Goal: Communication & Community: Answer question/provide support

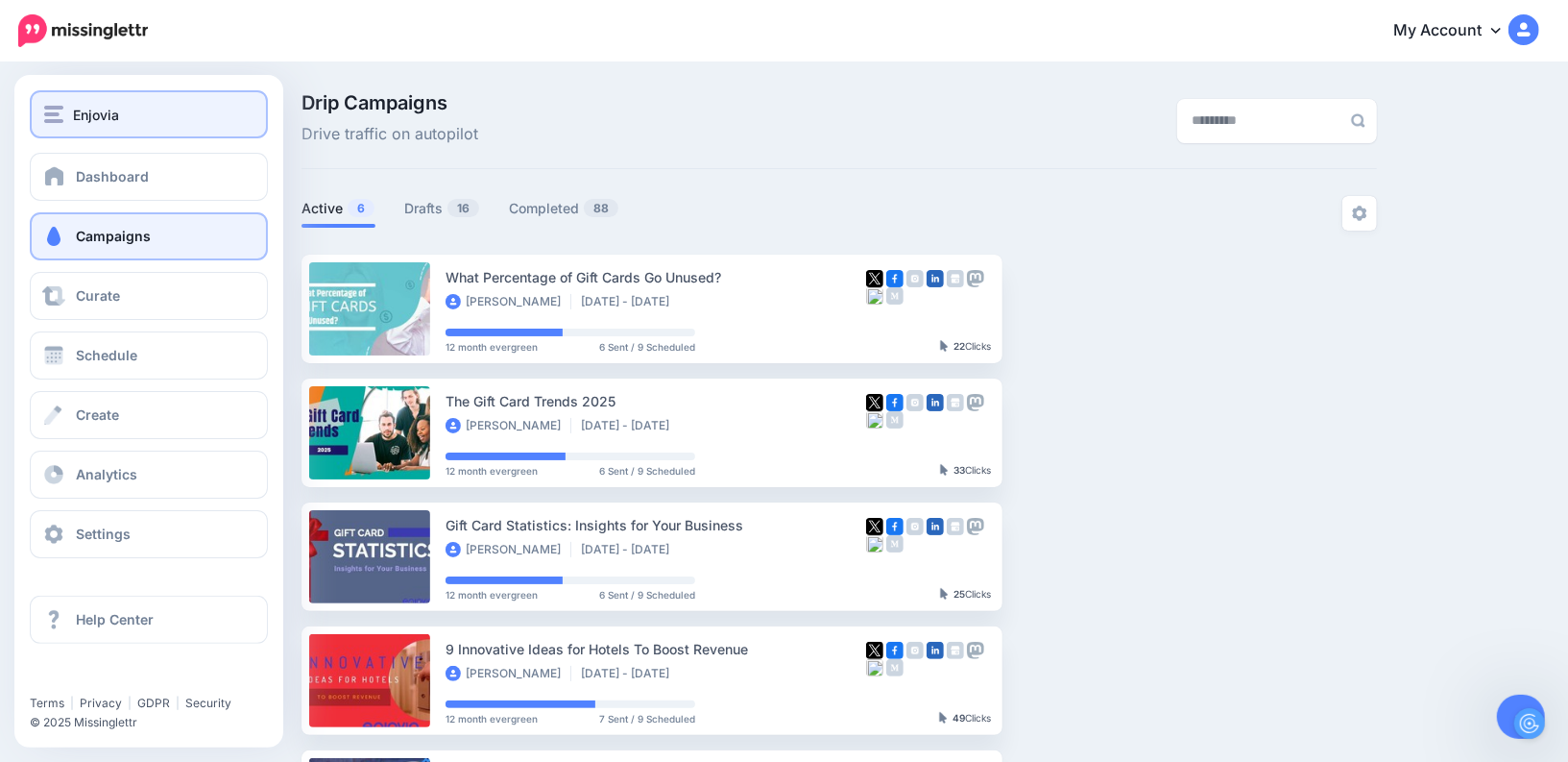
click at [51, 131] on button "Enjovia" at bounding box center [149, 114] width 239 height 48
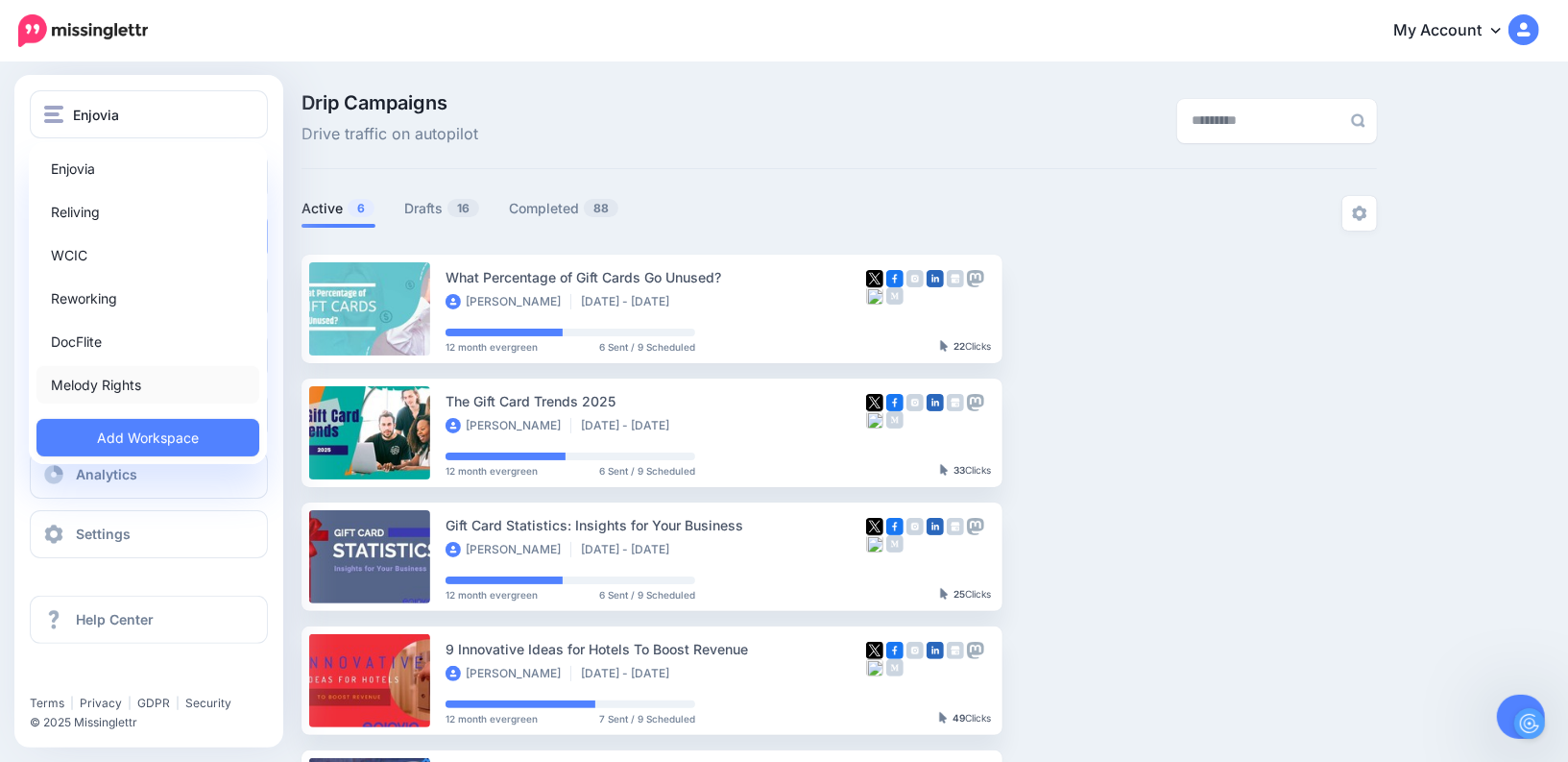
click at [114, 386] on link "Melody Rights" at bounding box center [148, 384] width 223 height 38
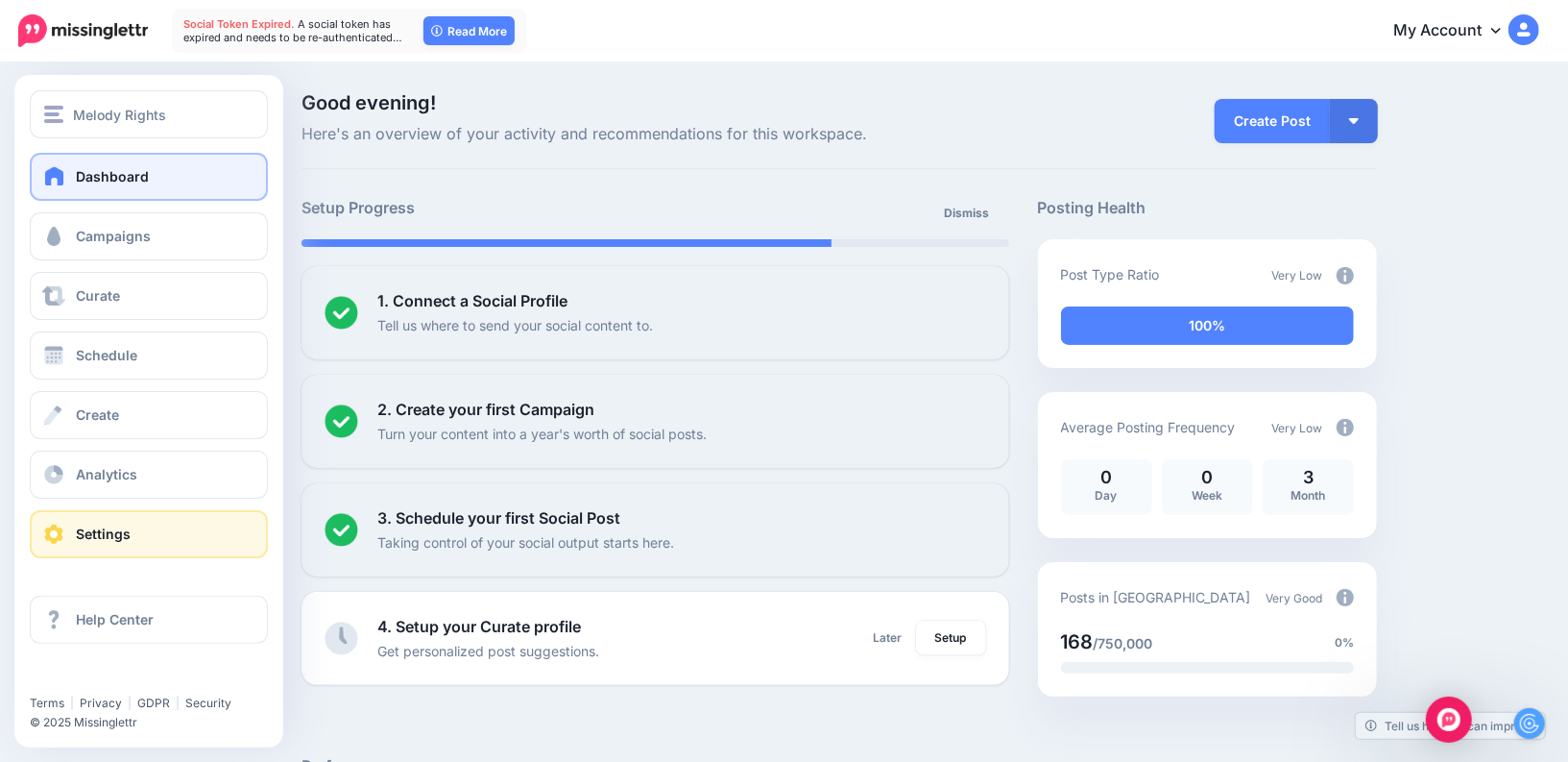
click at [89, 528] on span "Settings" at bounding box center [103, 533] width 55 height 16
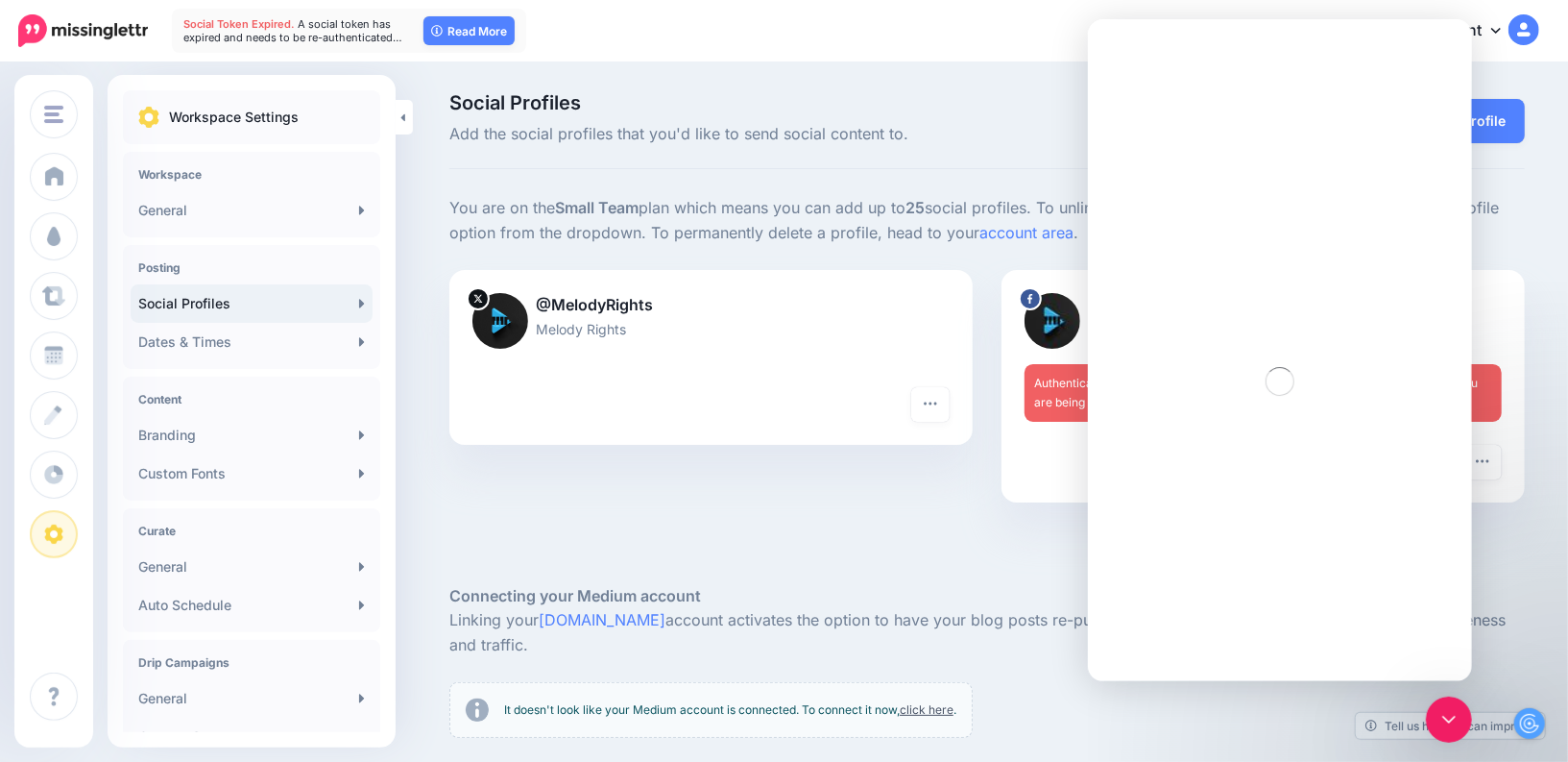
click at [1021, 546] on div at bounding box center [987, 555] width 1075 height 58
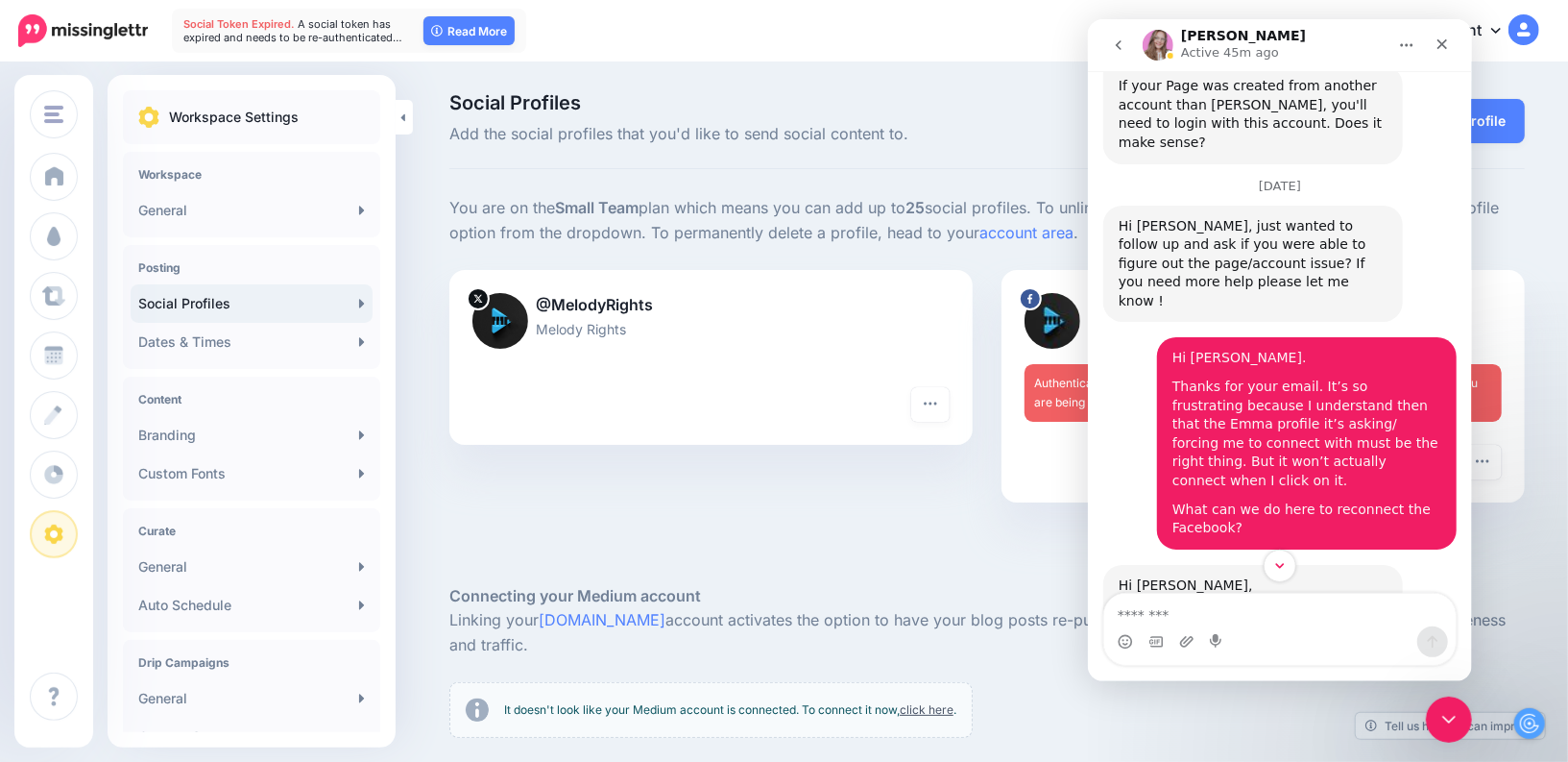
scroll to position [2807, 0]
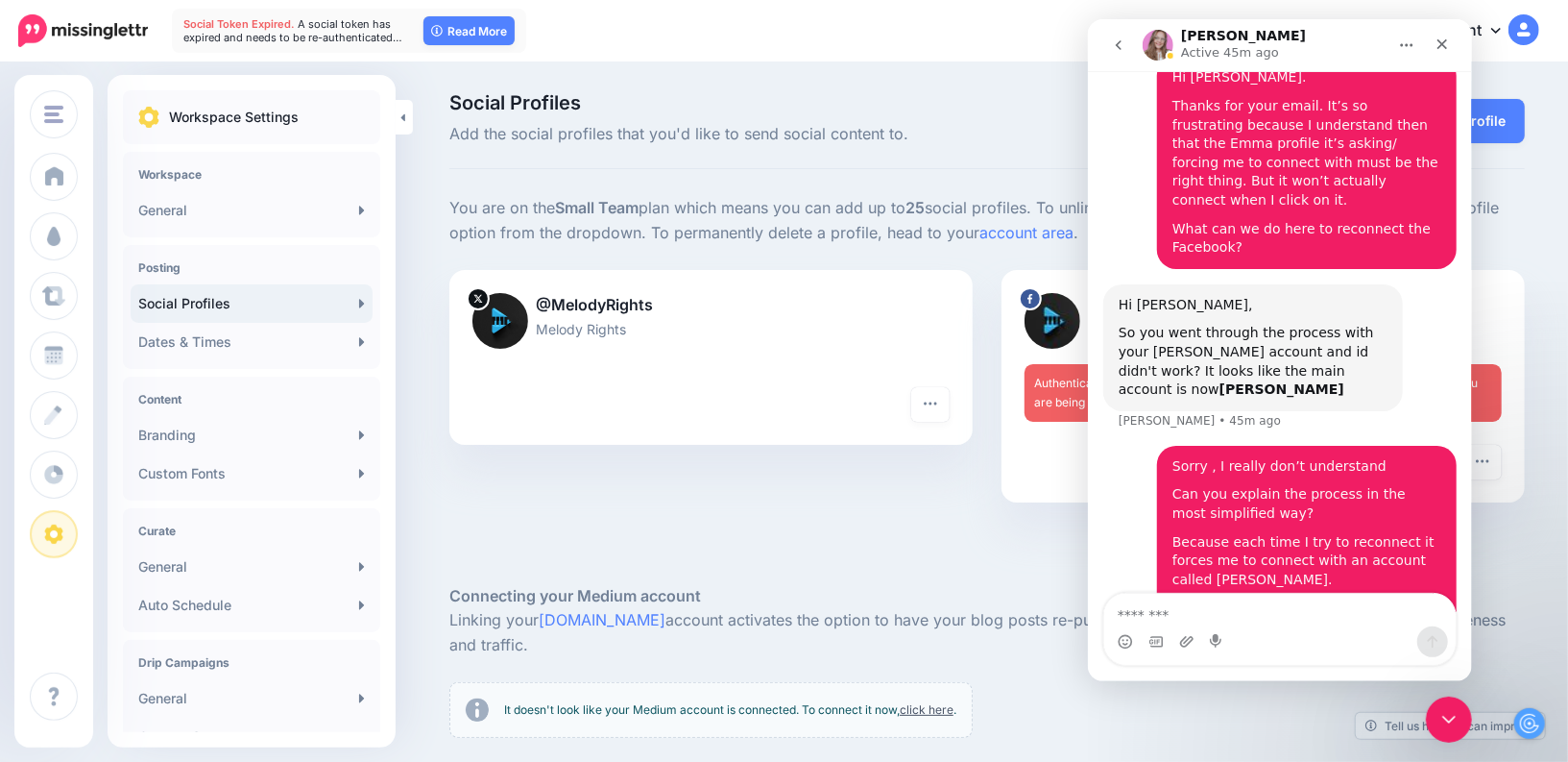
click at [980, 530] on div at bounding box center [987, 555] width 1075 height 58
click at [1450, 35] on div "Close" at bounding box center [1441, 44] width 35 height 35
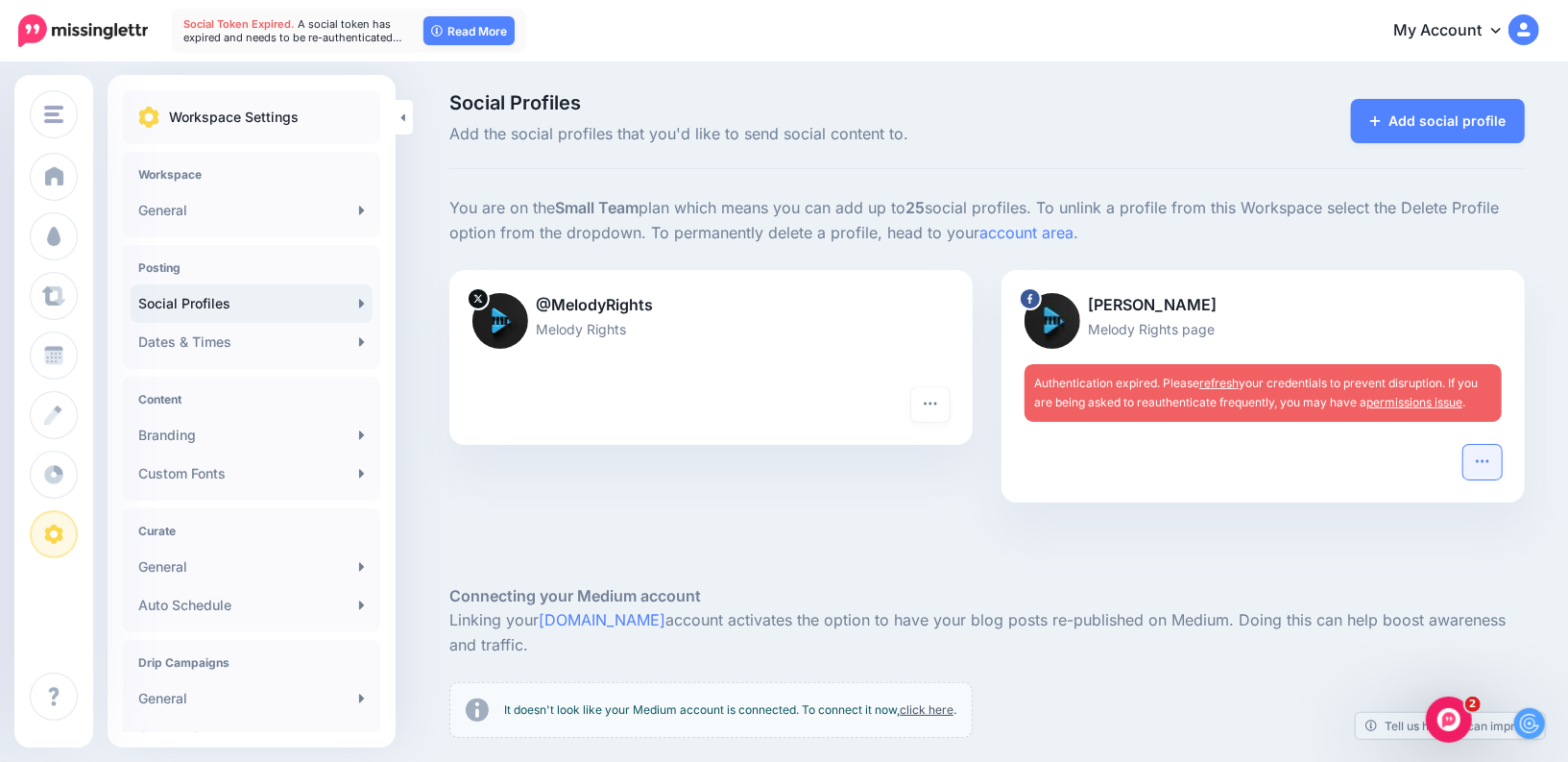
click at [1479, 471] on button "button" at bounding box center [1482, 462] width 38 height 35
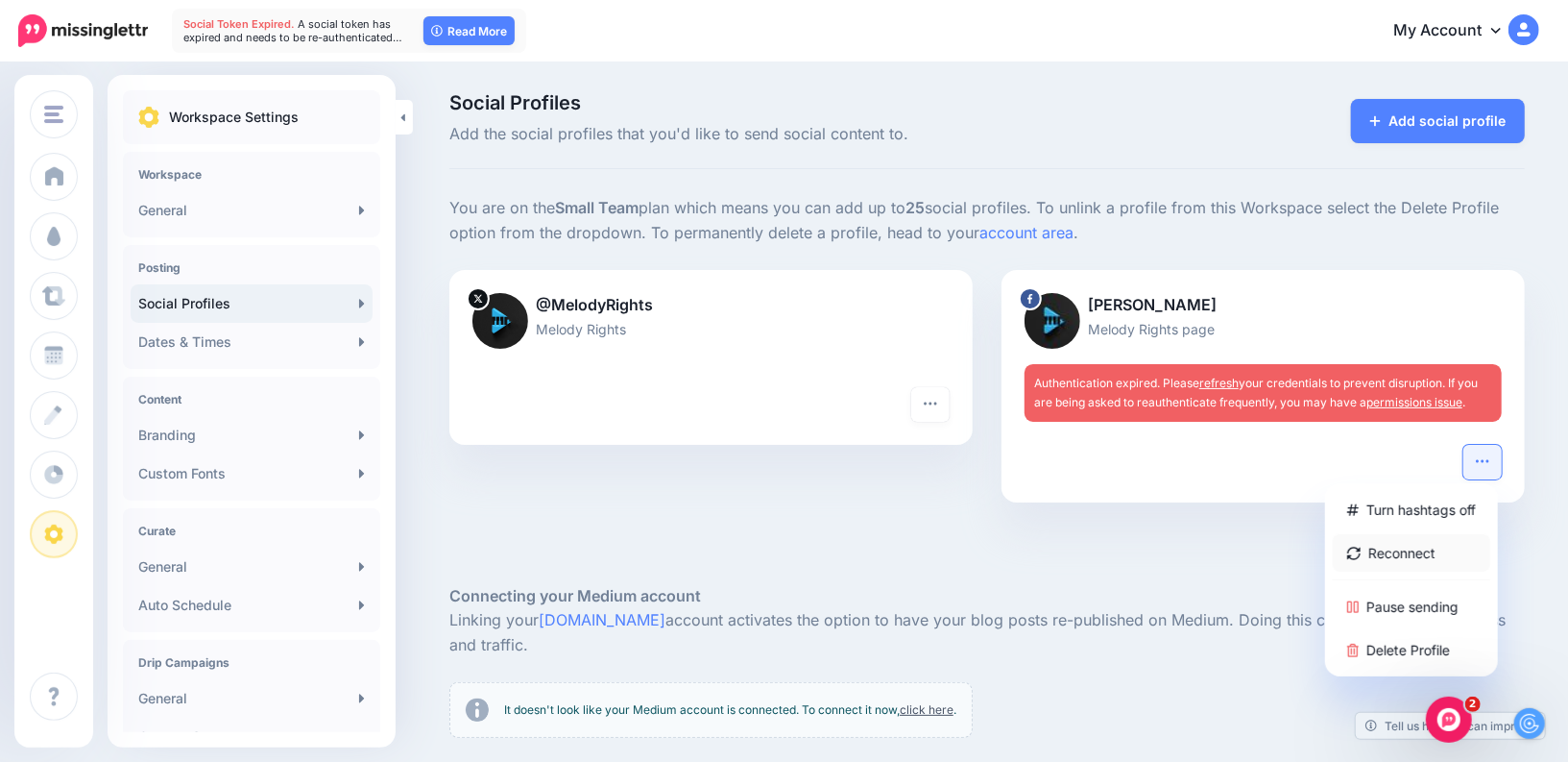
click at [1386, 562] on link "Reconnect" at bounding box center [1412, 552] width 158 height 38
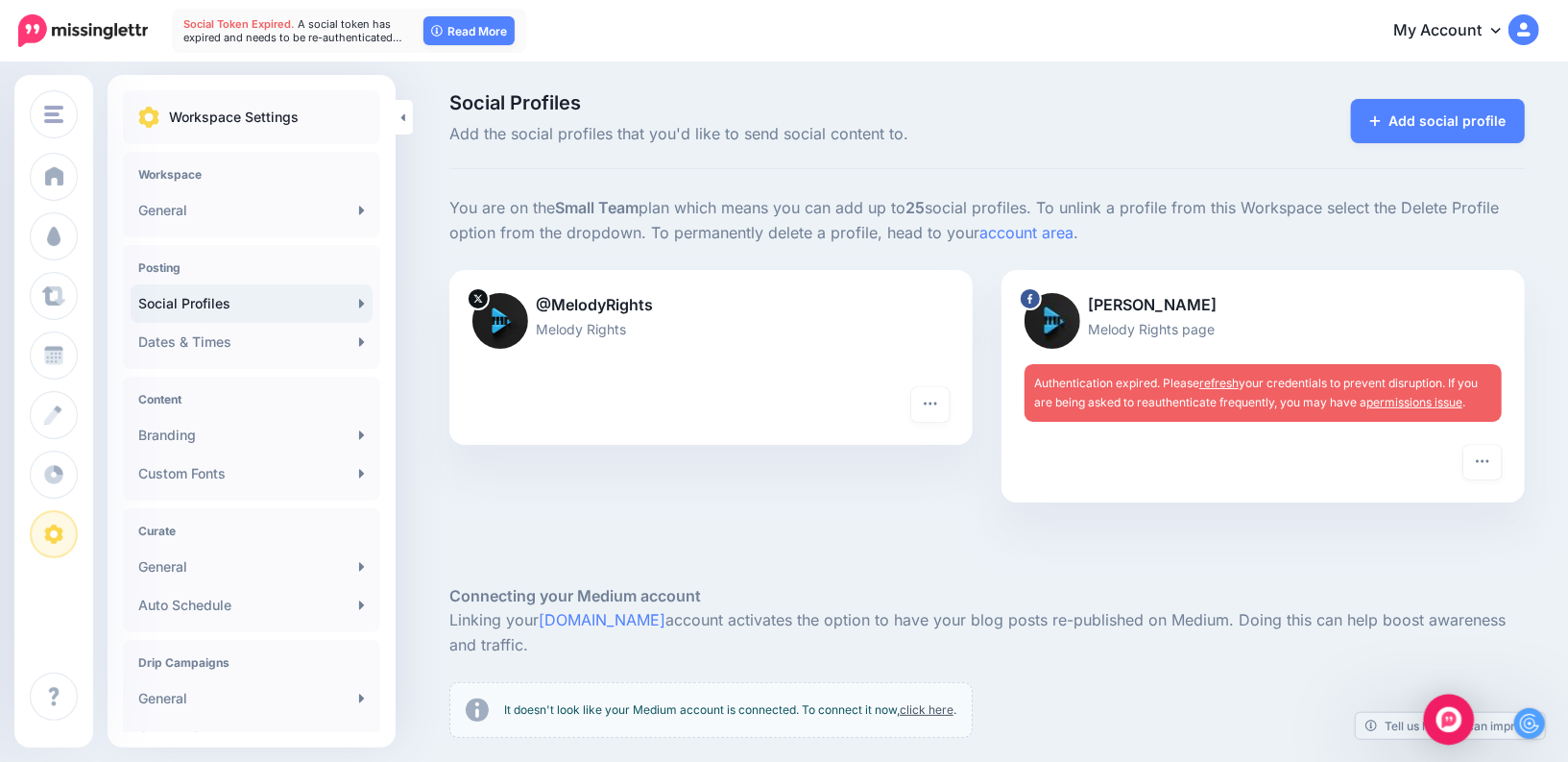
click at [1437, 717] on div "Open Intercom Messenger" at bounding box center [1449, 720] width 51 height 51
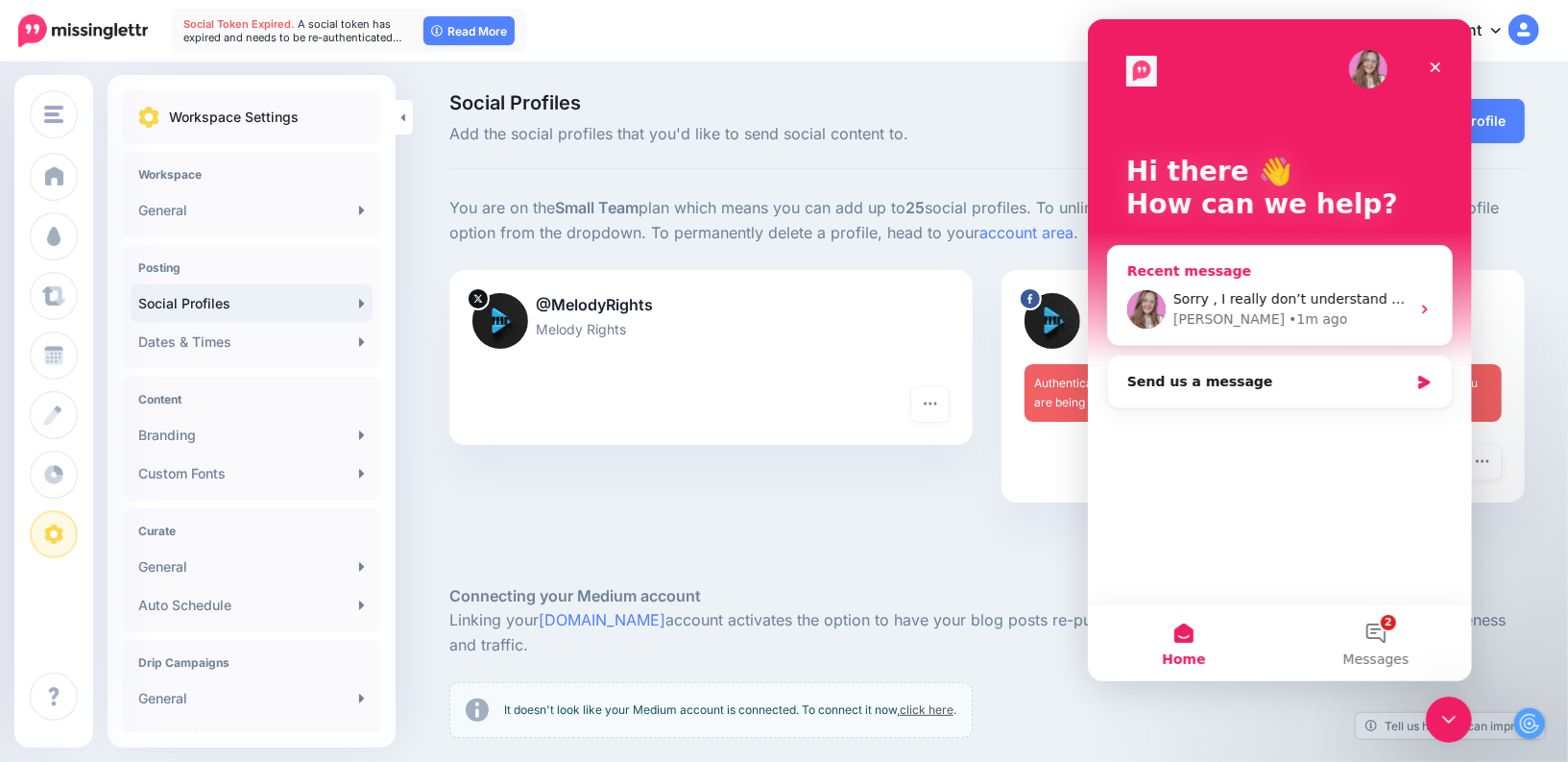
click at [1288, 309] on div "• 1m ago" at bounding box center [1317, 318] width 59 height 20
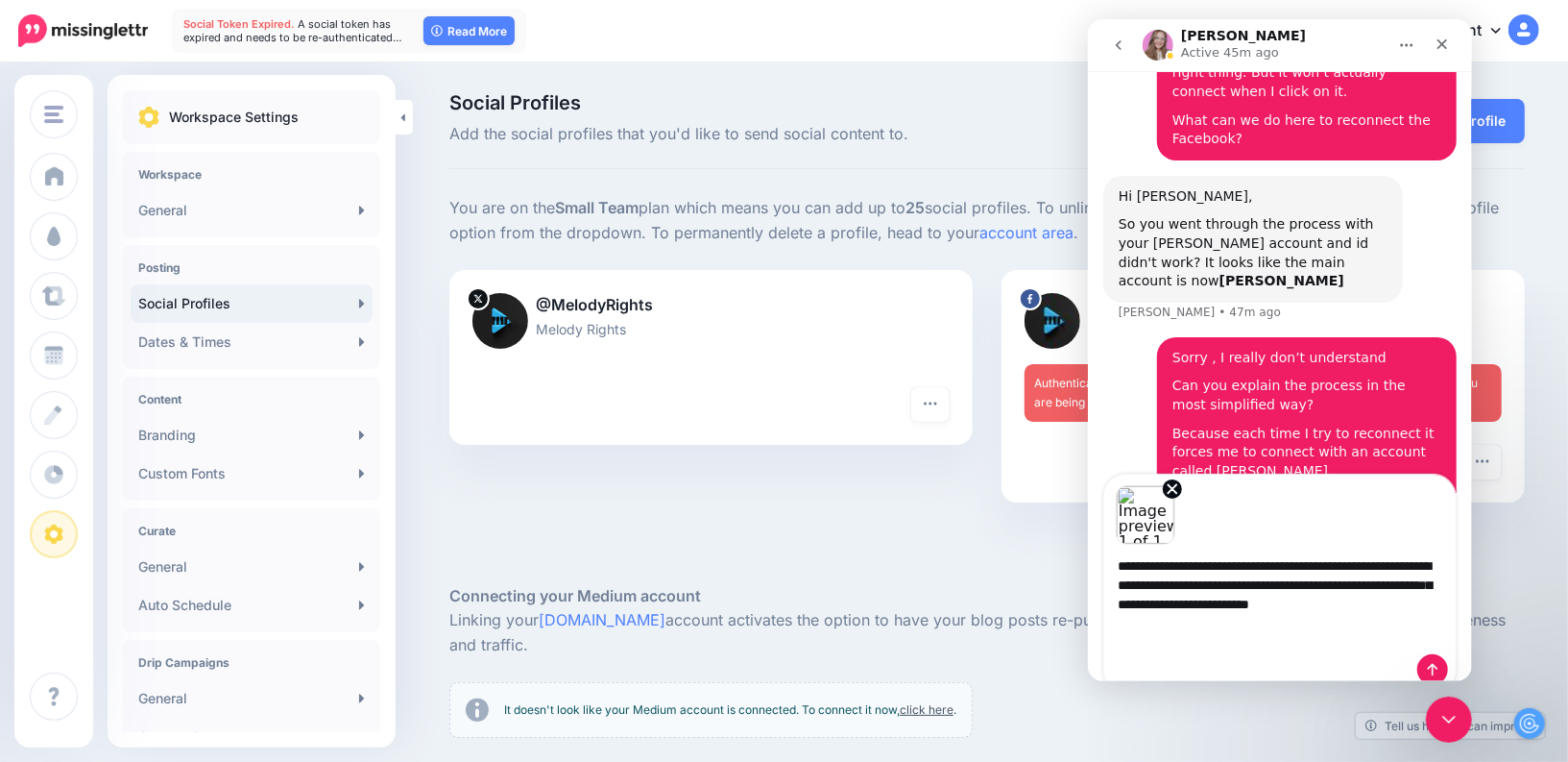
scroll to position [2927, 0]
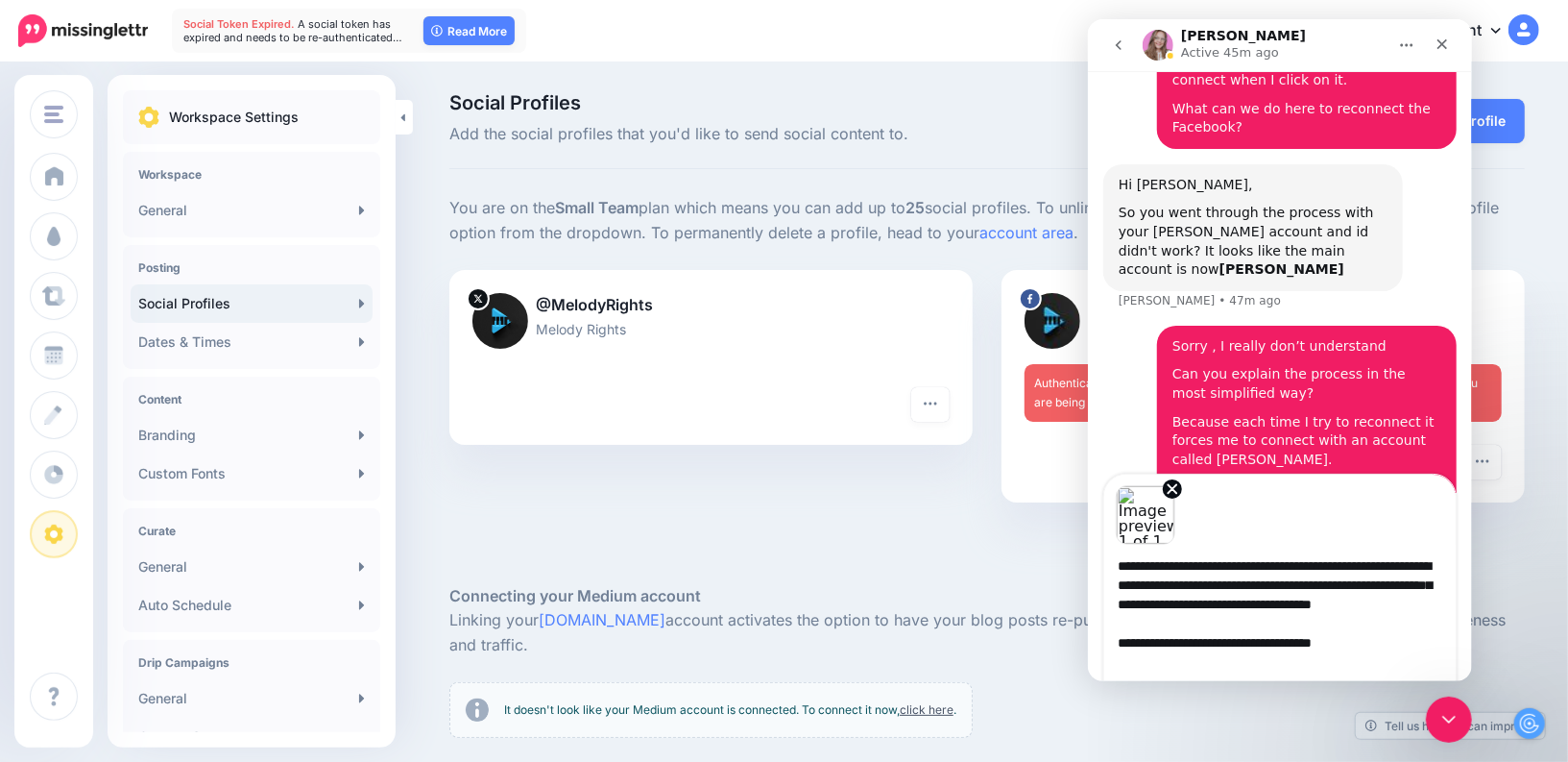
type textarea "**********"
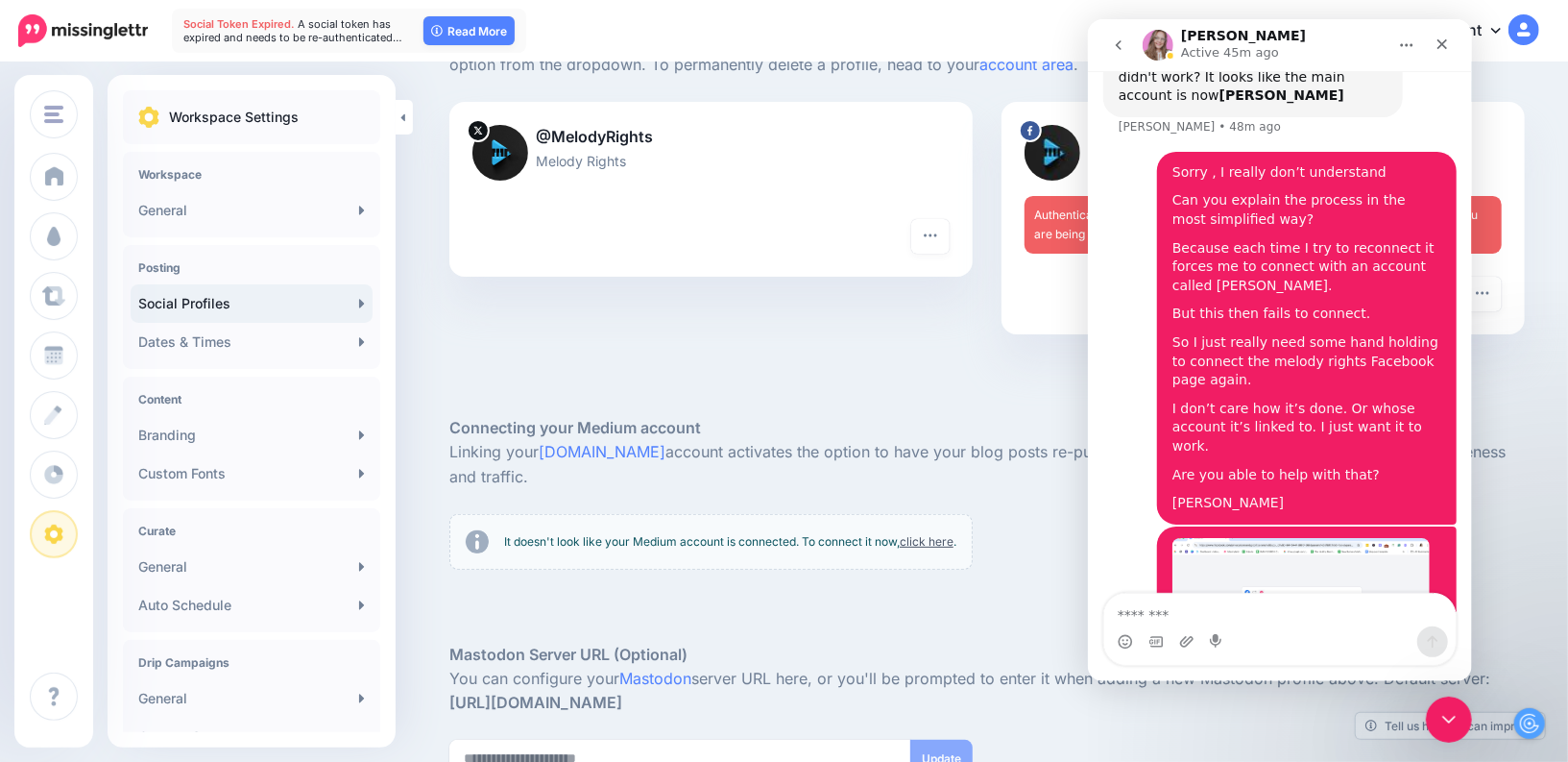
scroll to position [175, 0]
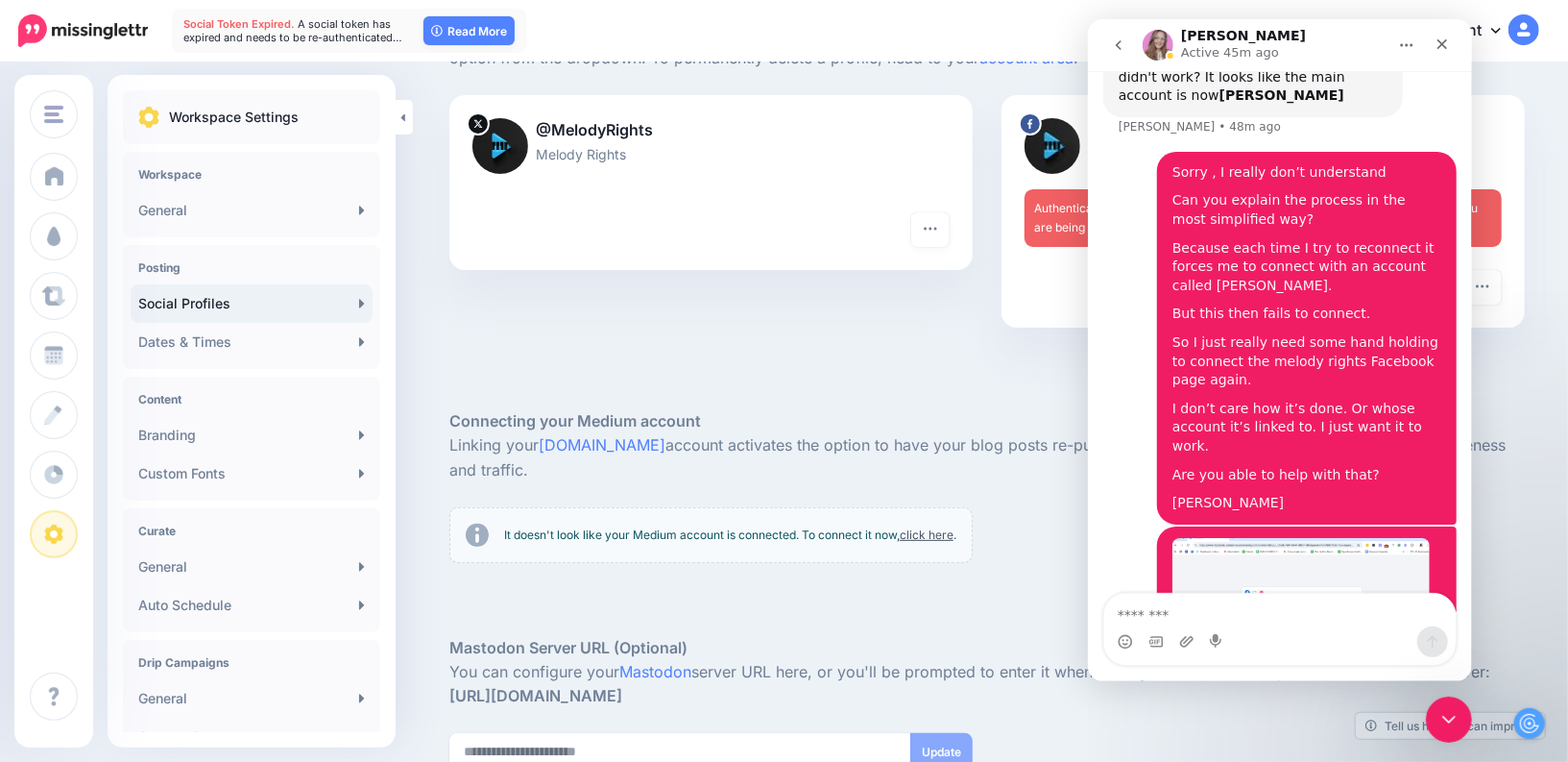
click at [1166, 622] on textarea "Message…" at bounding box center [1278, 610] width 351 height 33
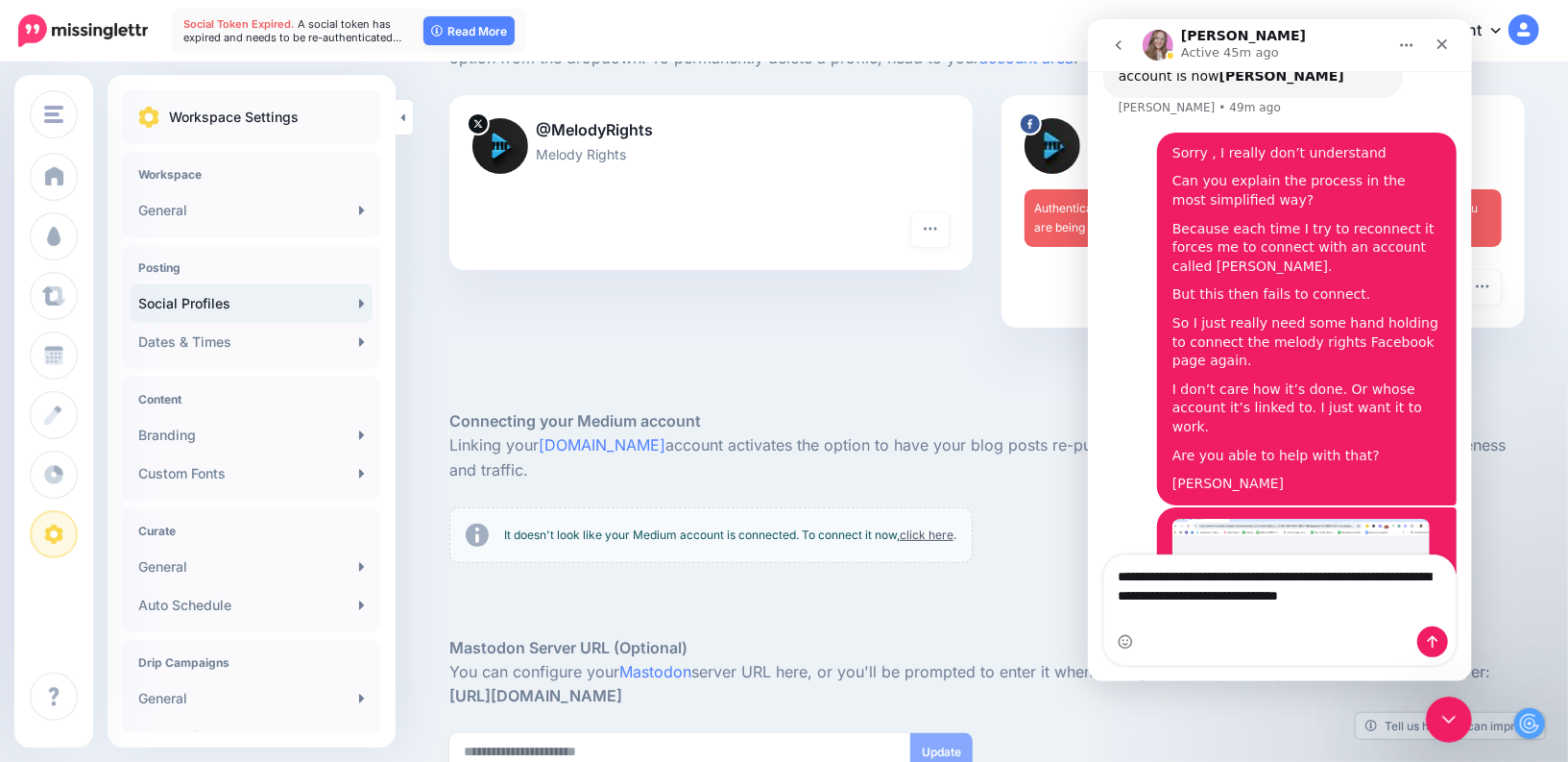
scroll to position [3138, 0]
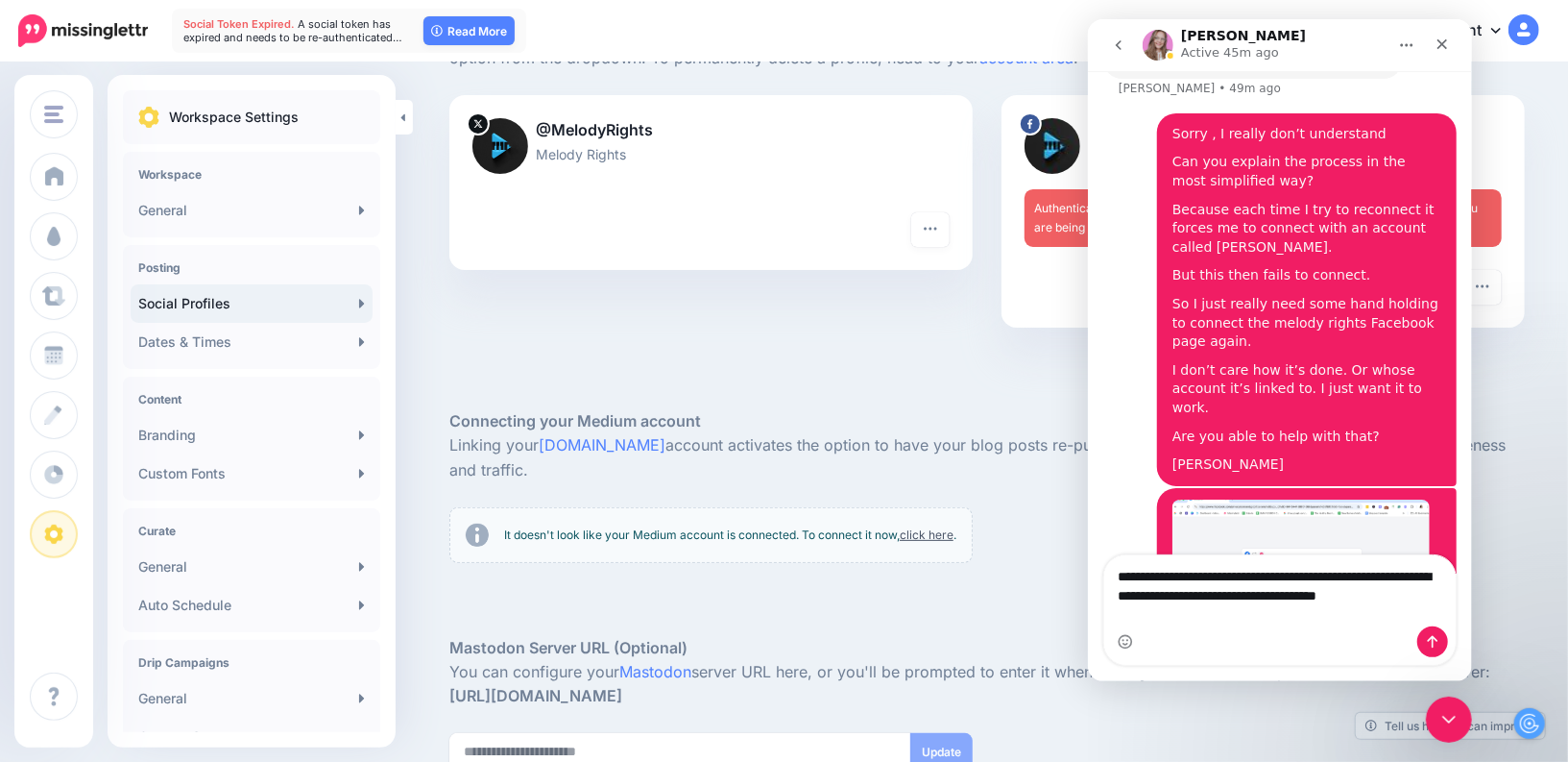
type textarea "**********"
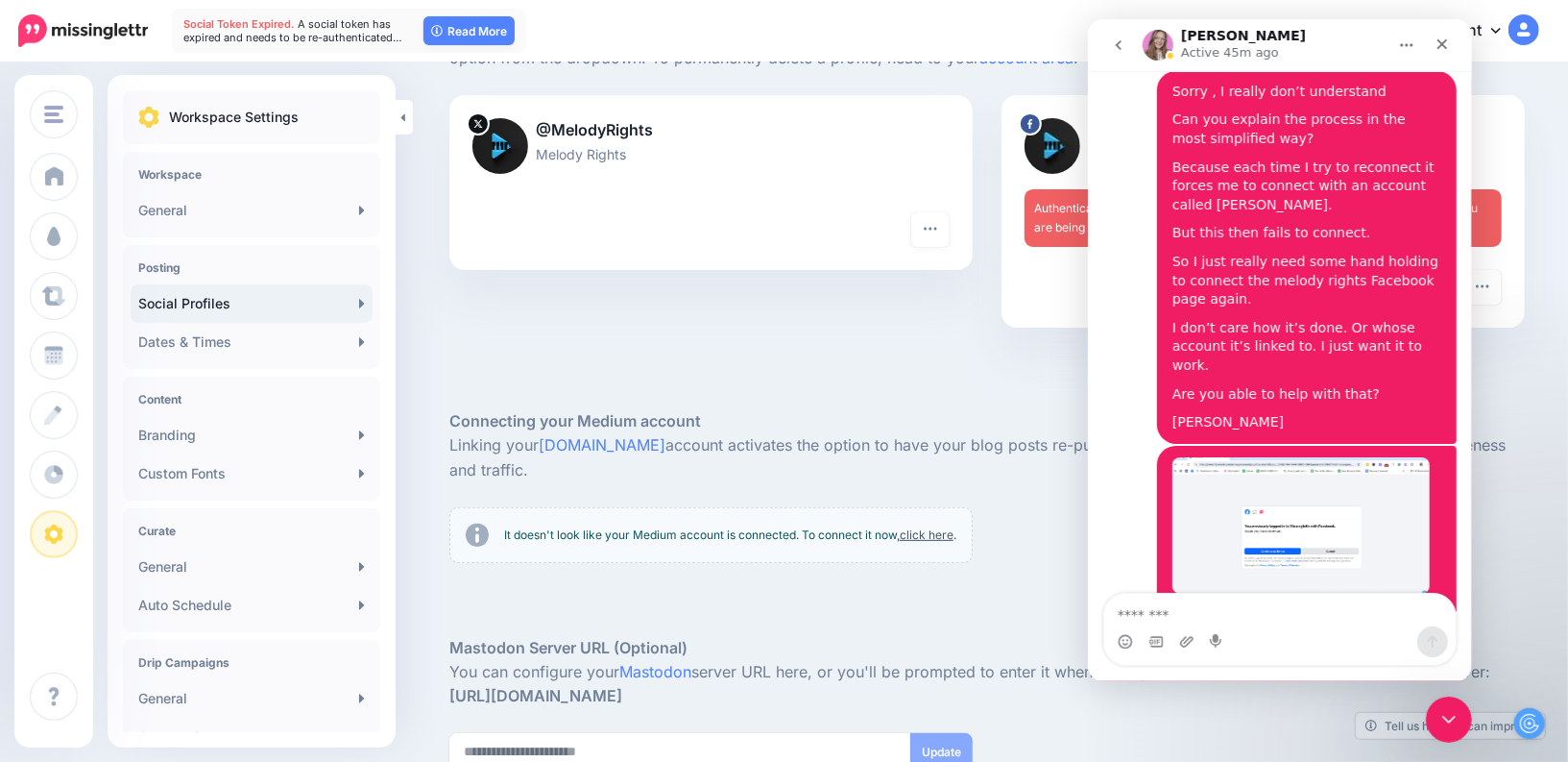
scroll to position [3182, 0]
click at [1060, 299] on div at bounding box center [1263, 288] width 477 height 35
click at [1438, 39] on icon "Close" at bounding box center [1441, 44] width 15 height 15
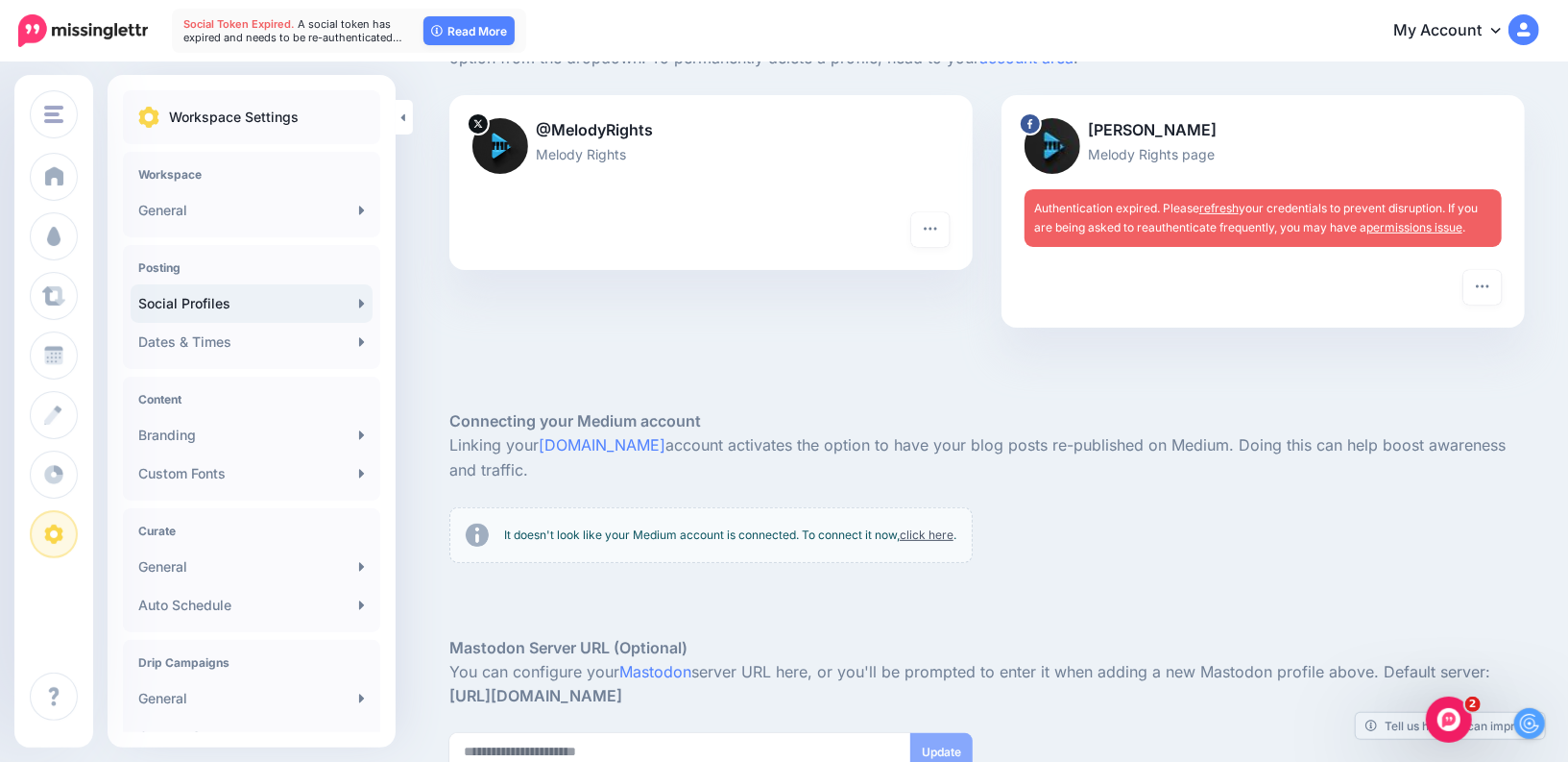
click at [1222, 205] on link "refresh" at bounding box center [1219, 208] width 39 height 14
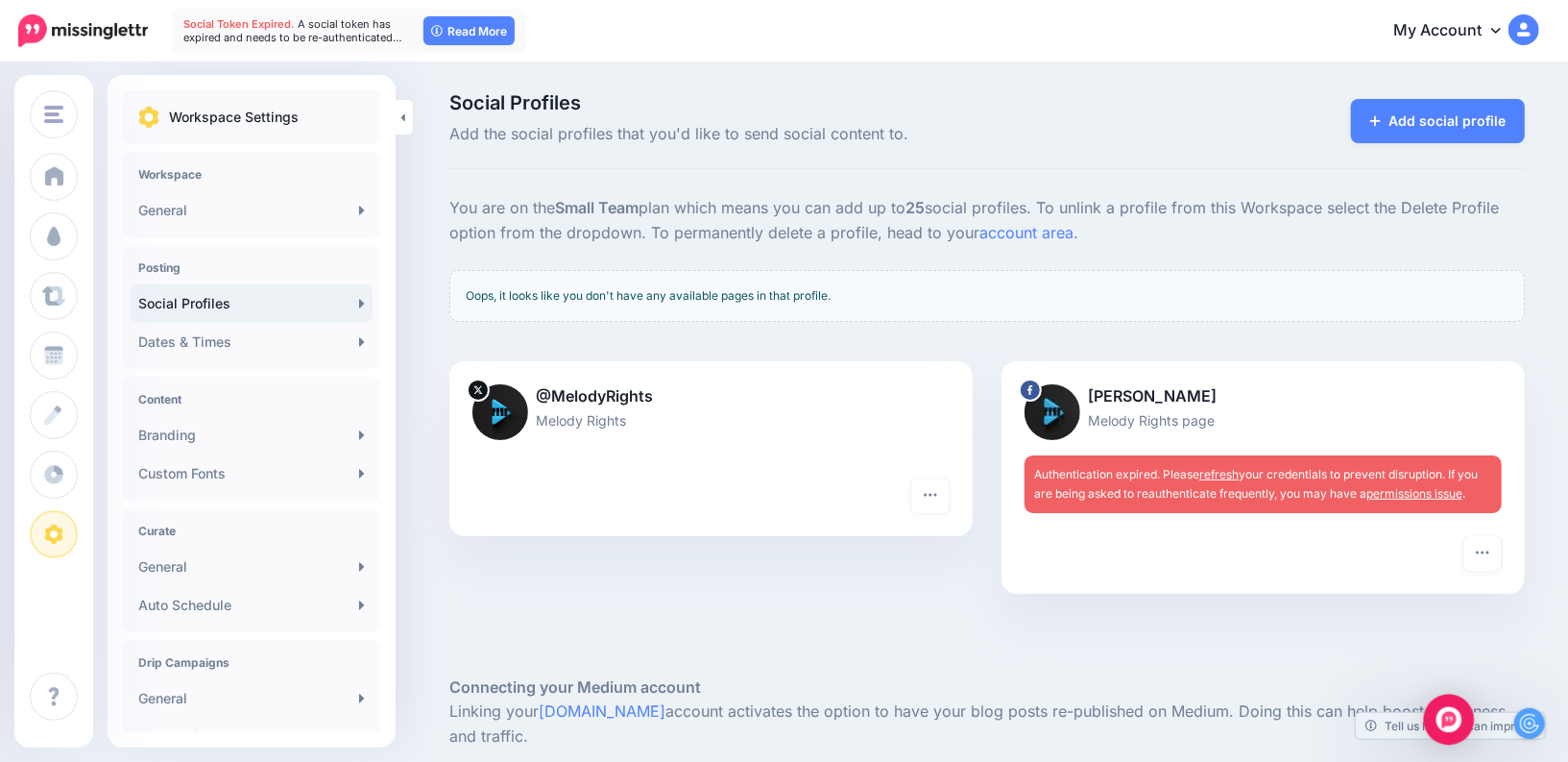
click at [1446, 710] on img "Open Intercom Messenger" at bounding box center [1449, 720] width 25 height 25
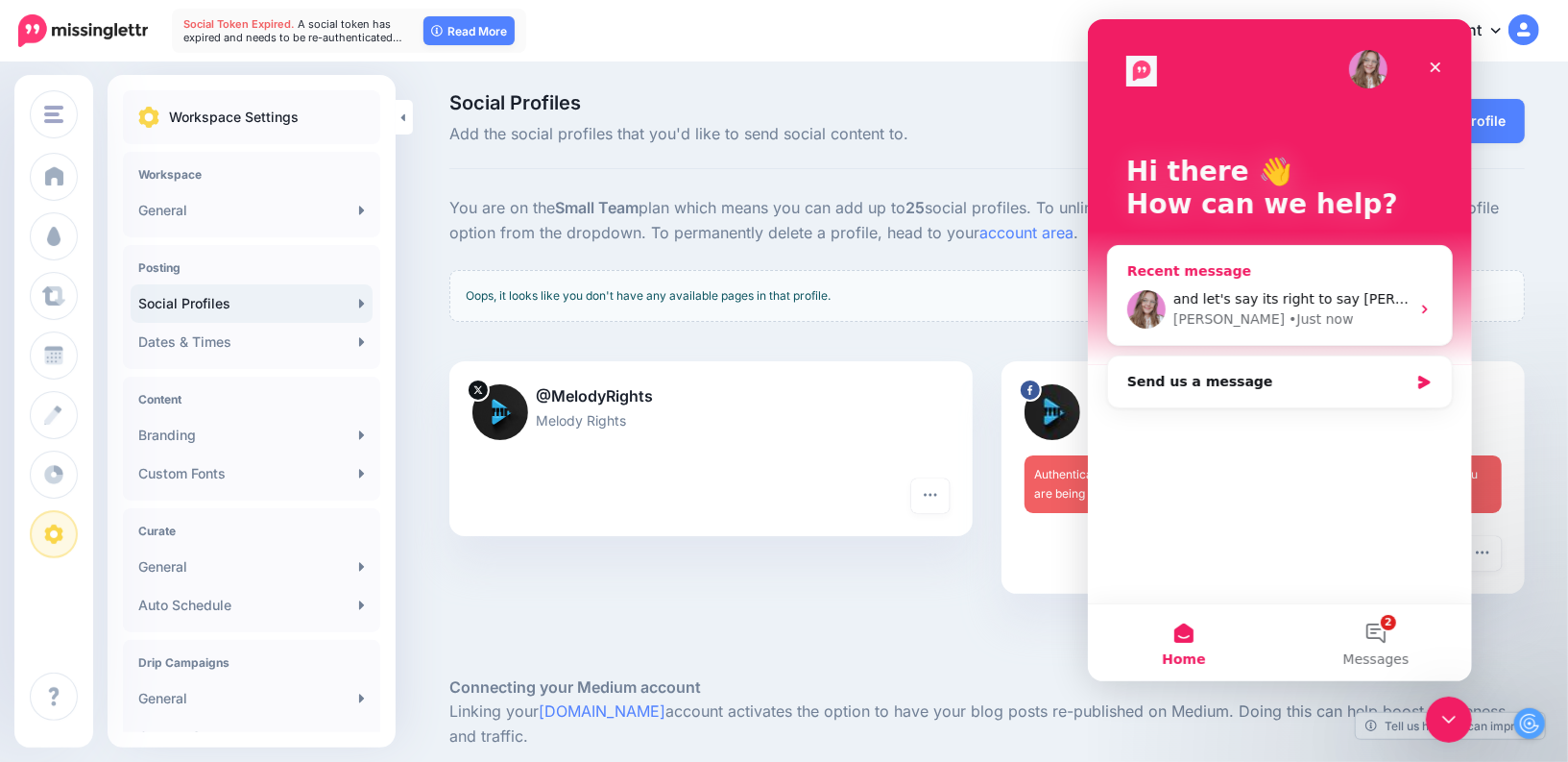
click at [1288, 319] on div "• Just now" at bounding box center [1320, 318] width 64 height 20
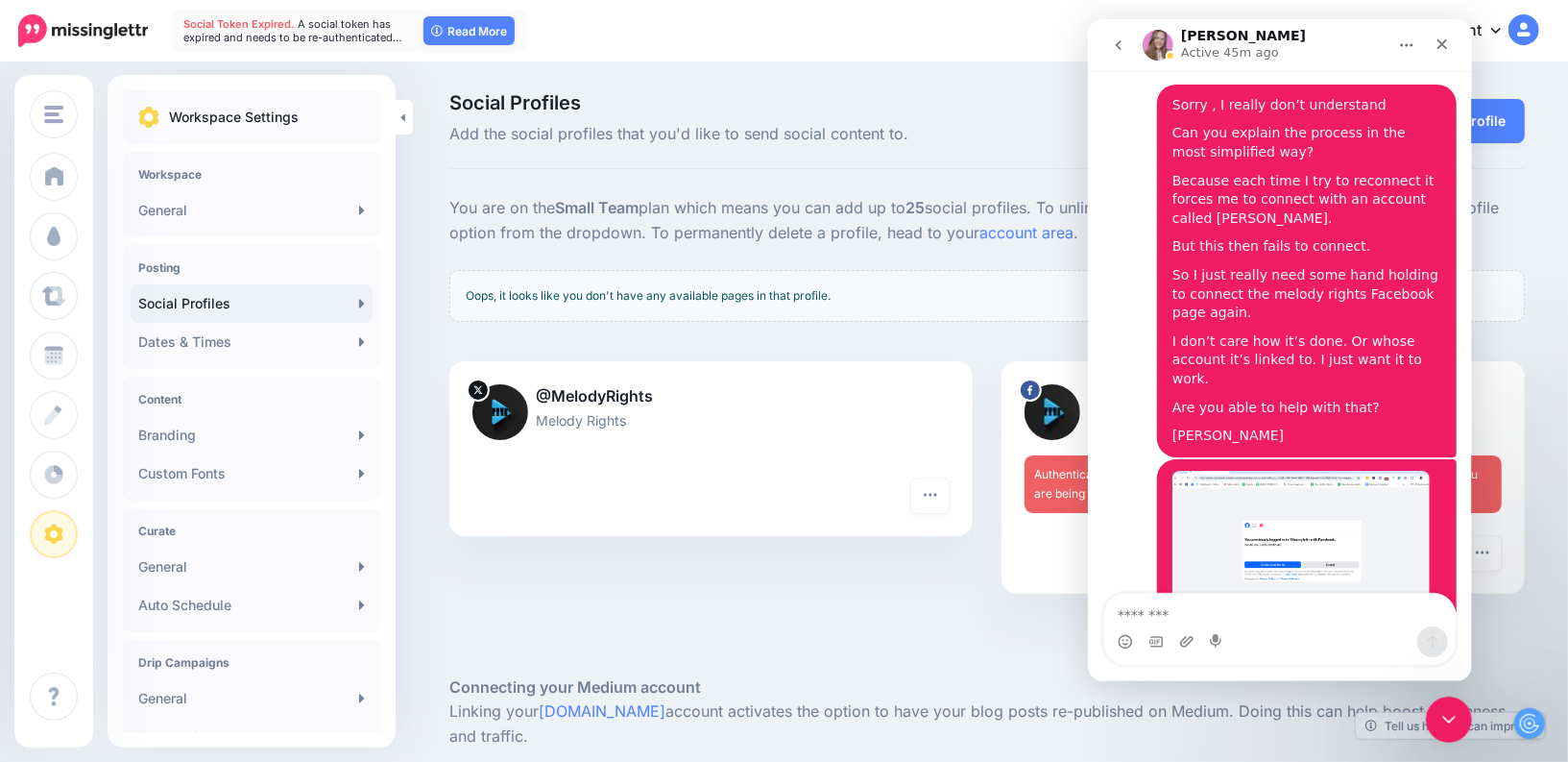
scroll to position [3182, 0]
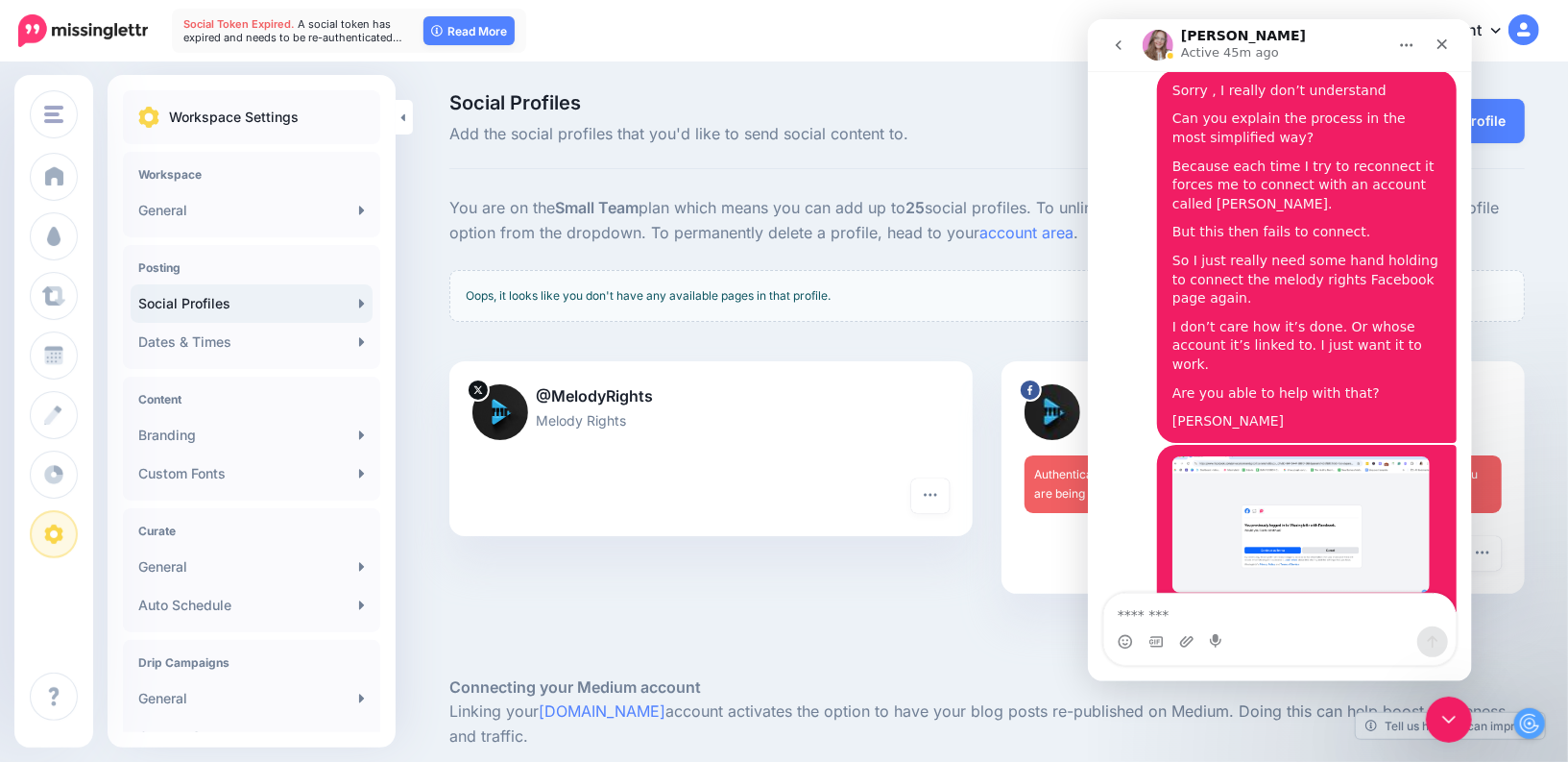
click at [1215, 619] on textarea "Message…" at bounding box center [1278, 610] width 351 height 33
type textarea "**********"
click at [1120, 49] on icon "go back" at bounding box center [1118, 45] width 6 height 10
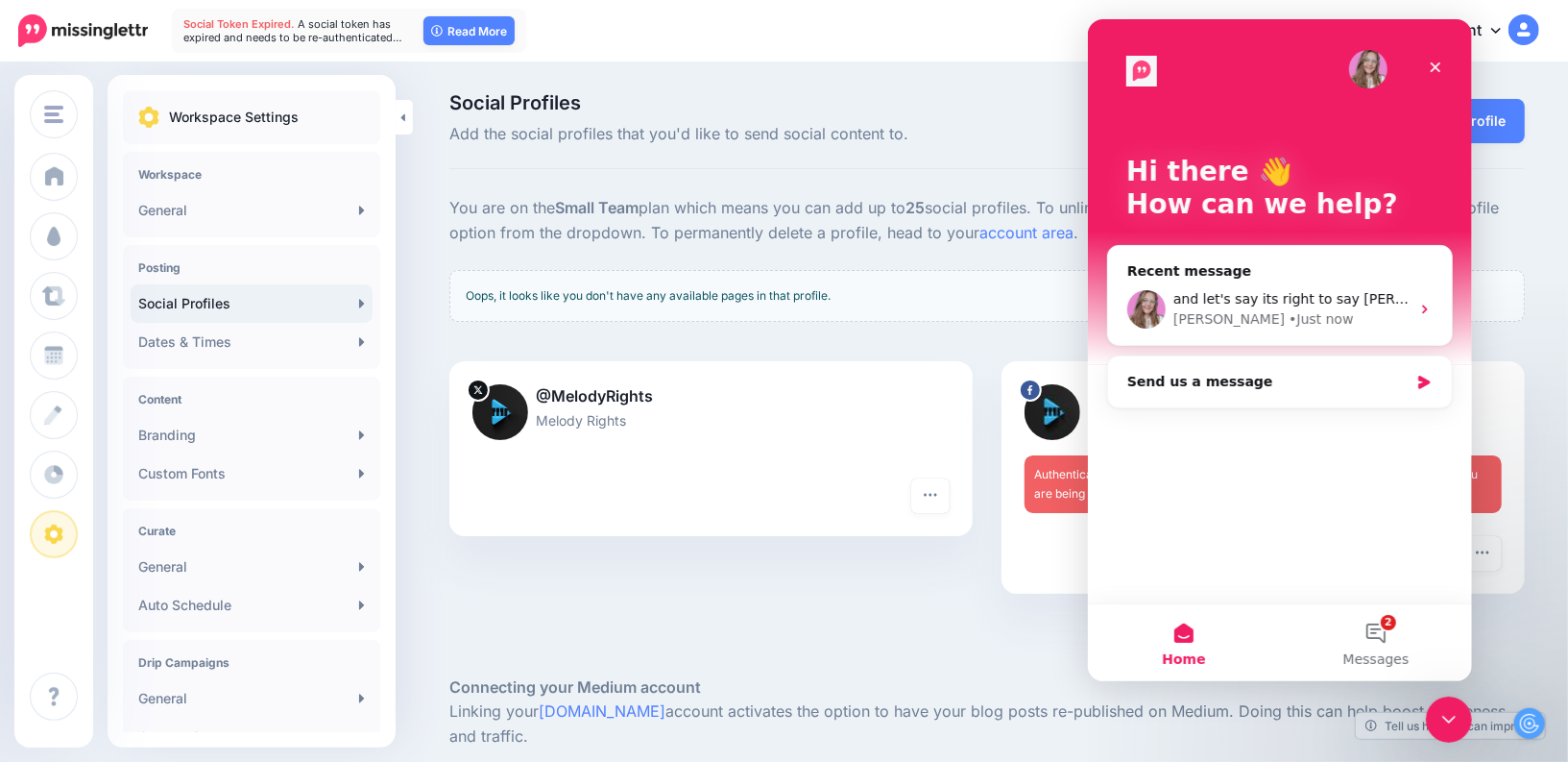
scroll to position [0, 0]
click at [1433, 67] on icon "Close" at bounding box center [1434, 67] width 11 height 11
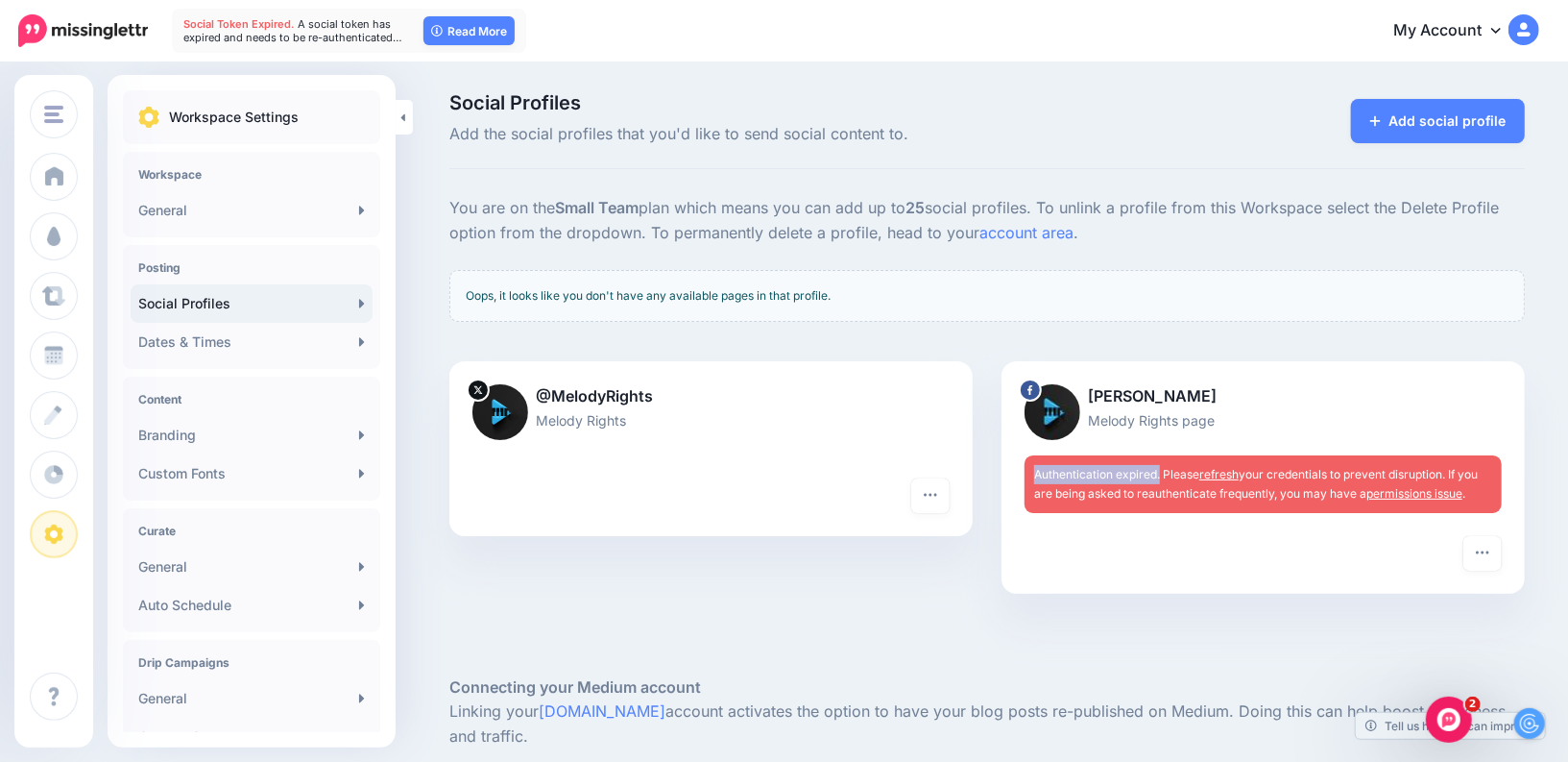
drag, startPoint x: 1159, startPoint y: 472, endPoint x: 1034, endPoint y: 470, distance: 125.0
click at [1034, 470] on span "Authentication expired. Please refresh your credentials to prevent disruption. …" at bounding box center [1255, 483] width 443 height 34
copy span "Authentication expired."
click at [1453, 724] on icon "Open Intercom Messenger" at bounding box center [1446, 717] width 32 height 32
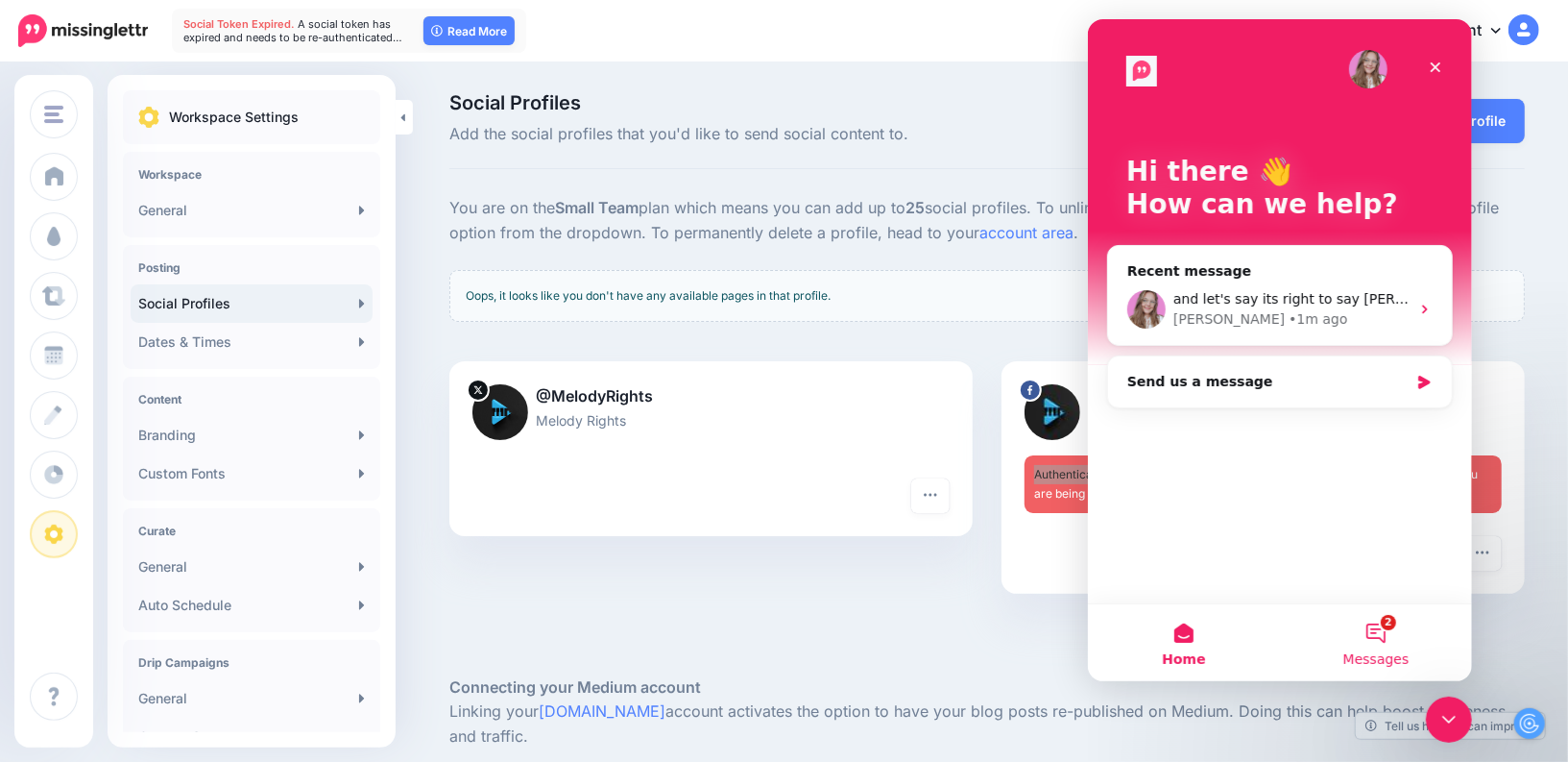
click at [1404, 648] on button "2 Messages" at bounding box center [1376, 643] width 192 height 77
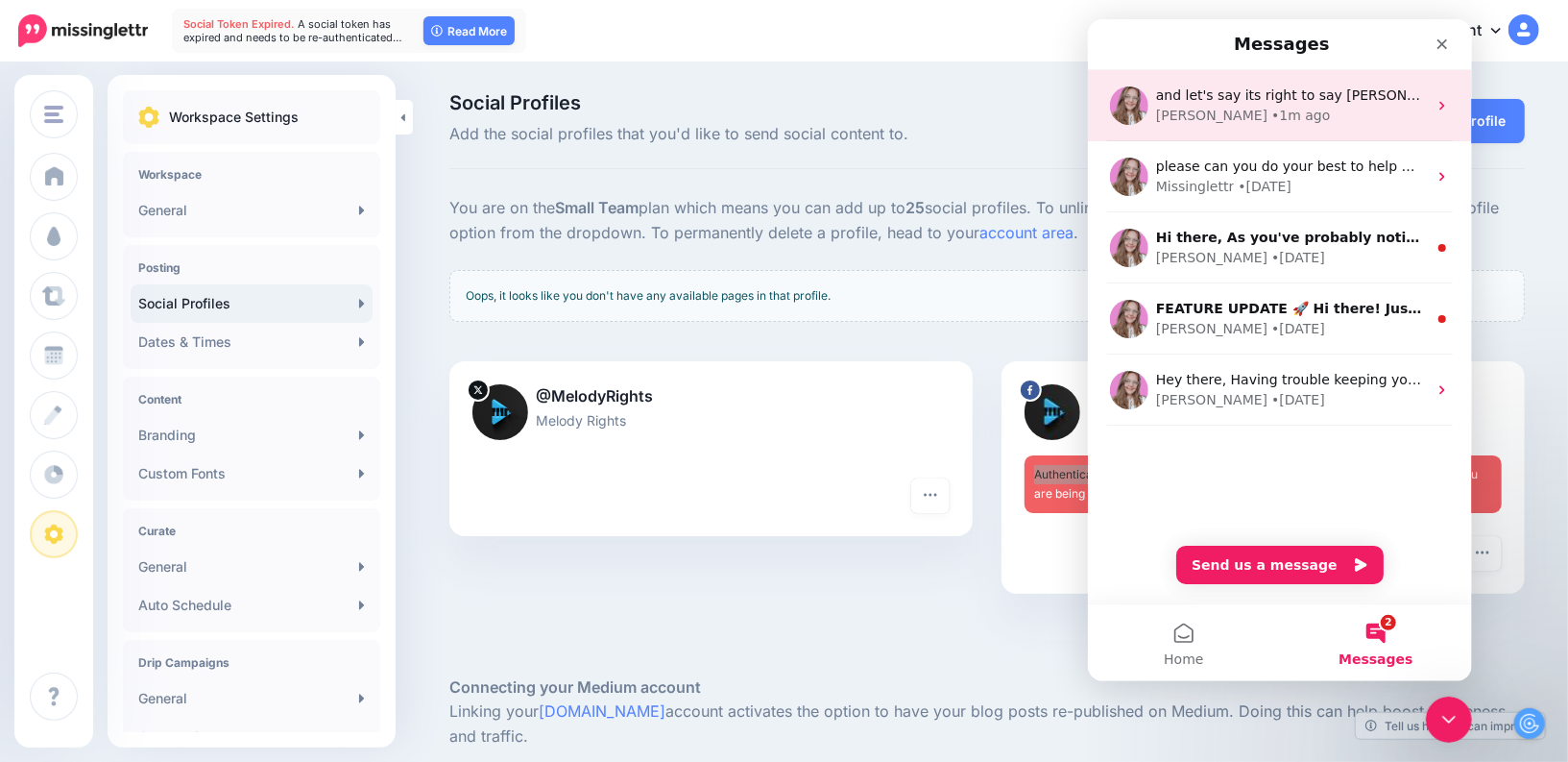
click at [1345, 112] on div "Justine • 1m ago" at bounding box center [1291, 115] width 271 height 20
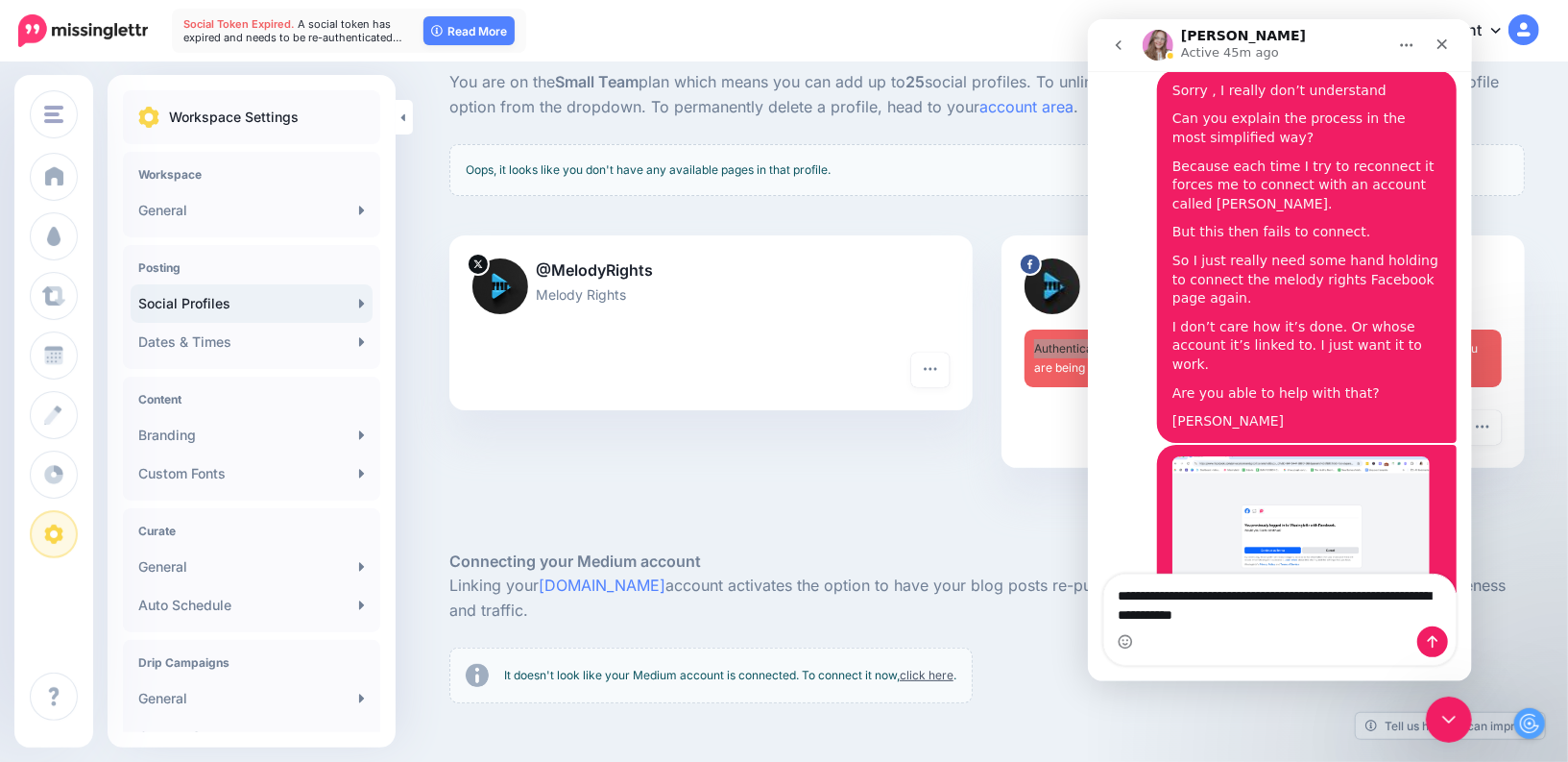
scroll to position [3201, 0]
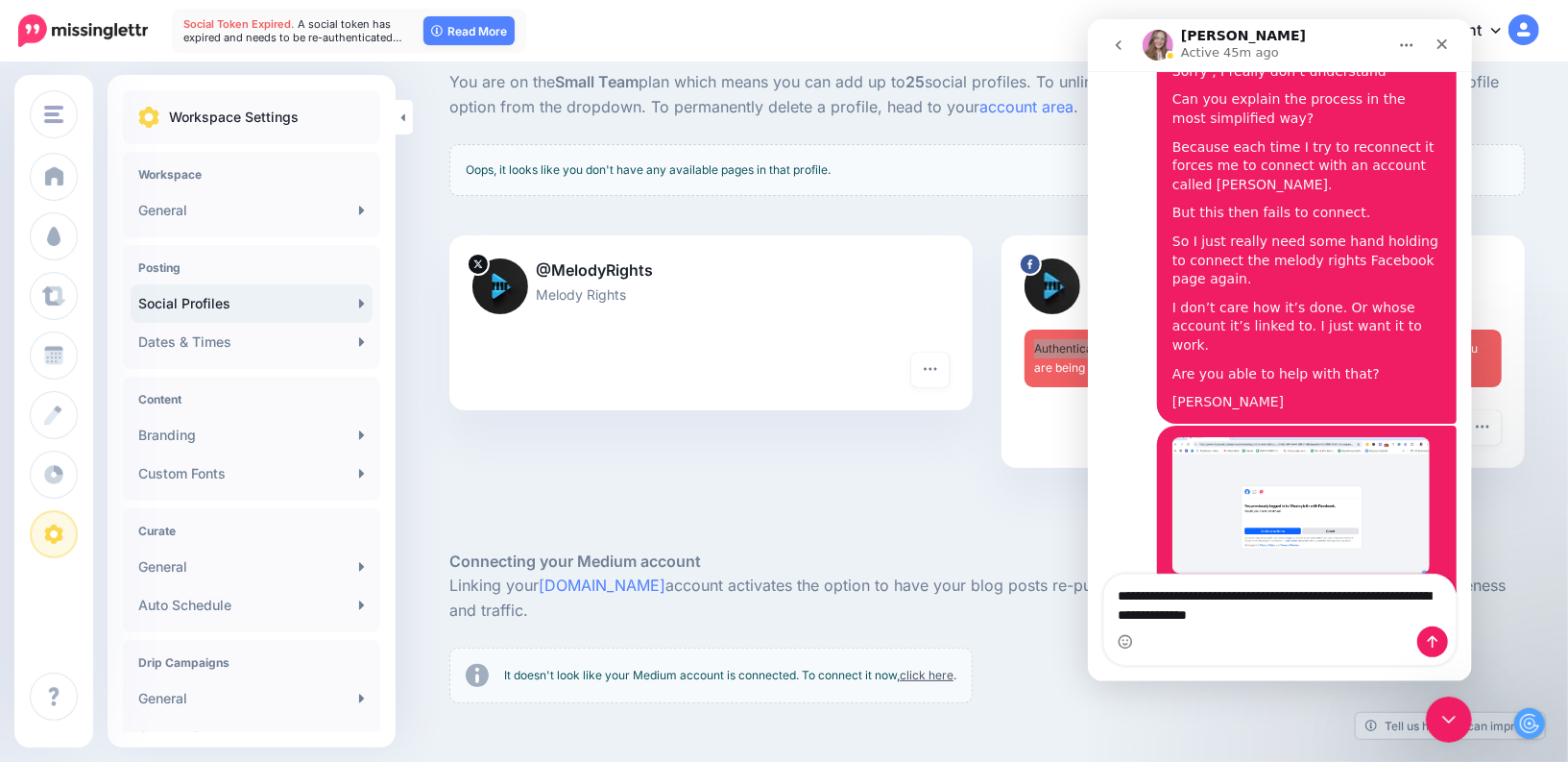
type textarea "**********"
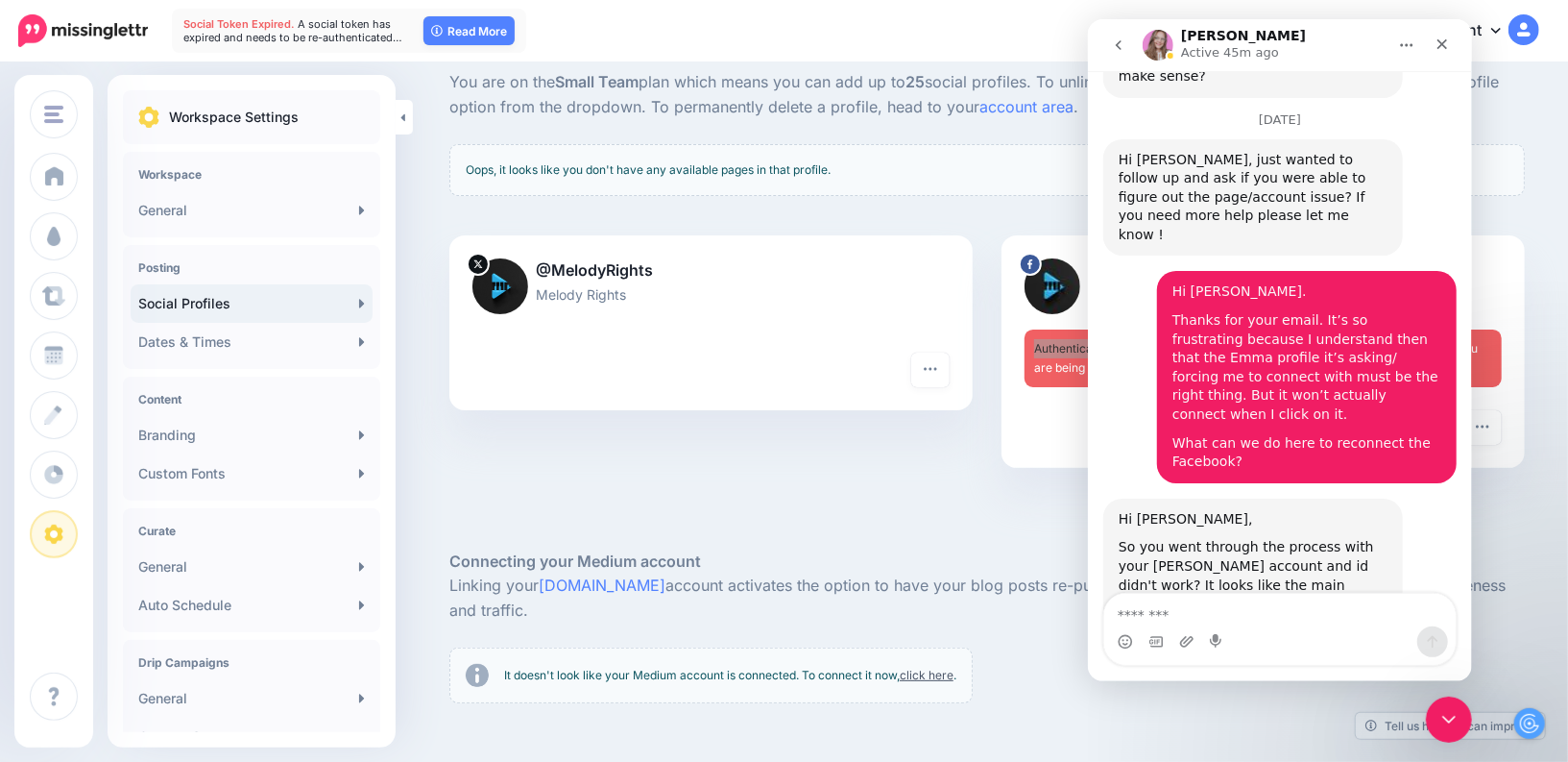
scroll to position [2497, 0]
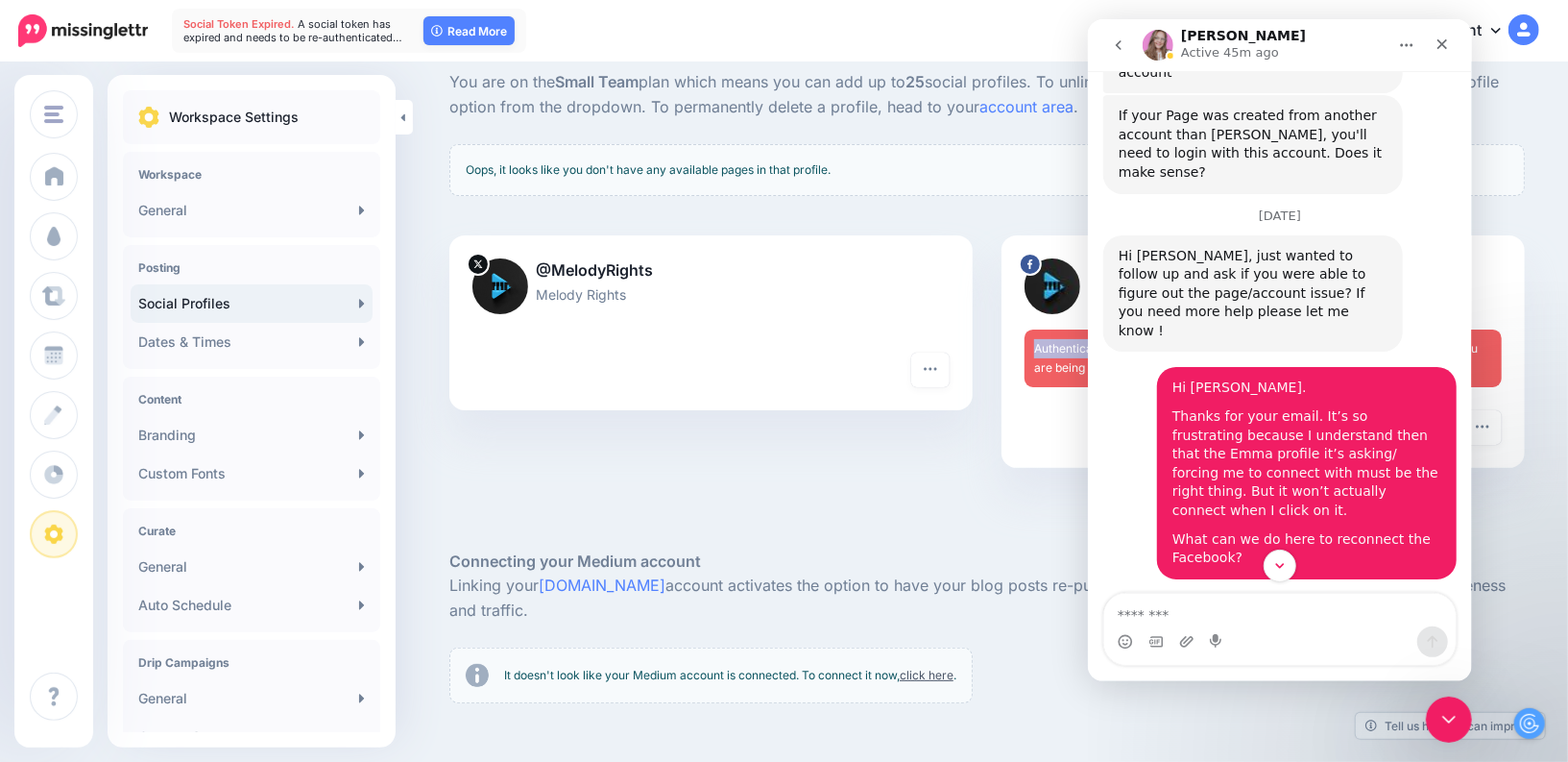
click at [1049, 295] on img at bounding box center [1052, 287] width 56 height 56
click at [1123, 45] on icon "go back" at bounding box center [1118, 45] width 15 height 15
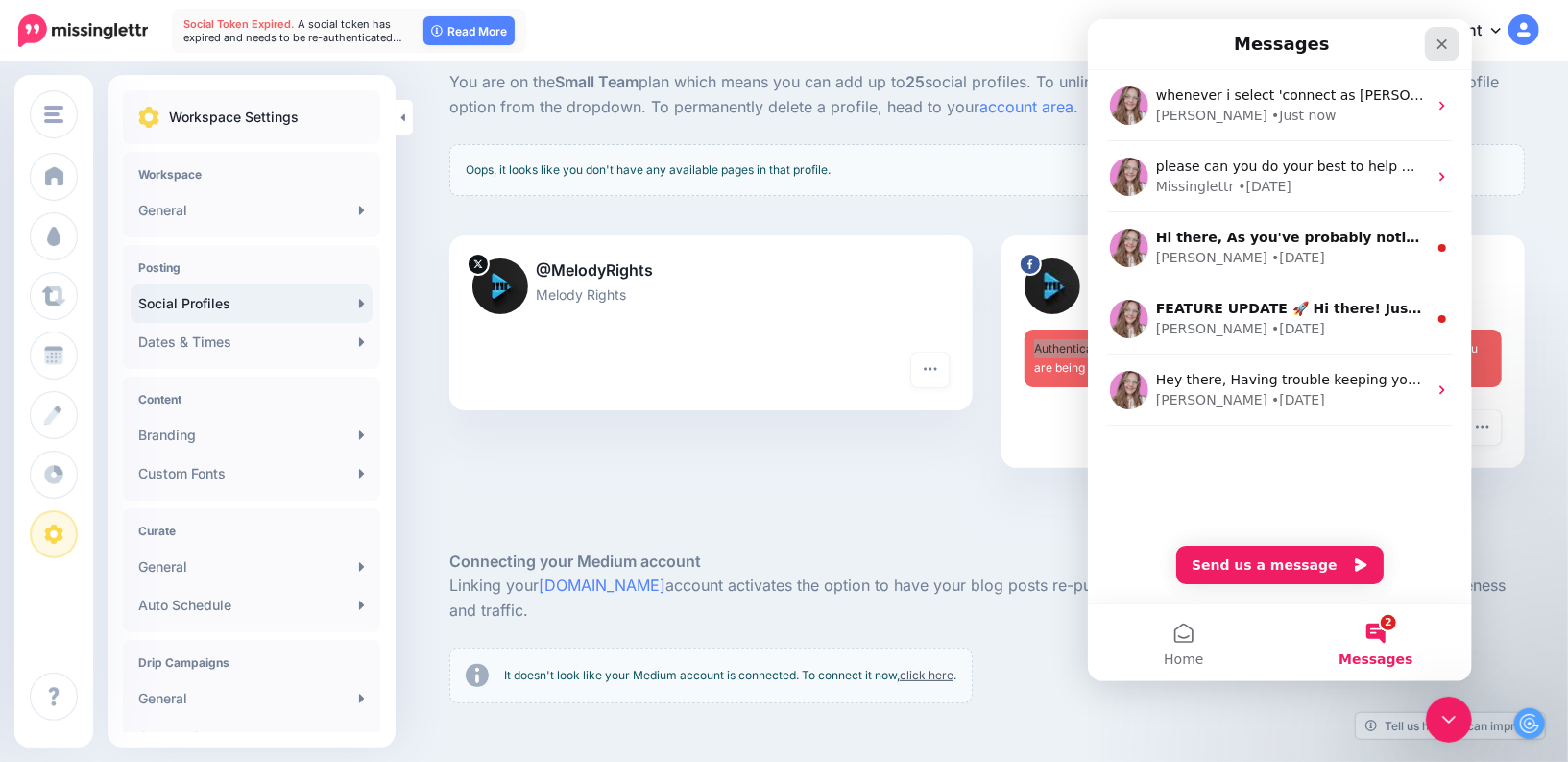
click at [1435, 37] on icon "Close" at bounding box center [1441, 44] width 15 height 15
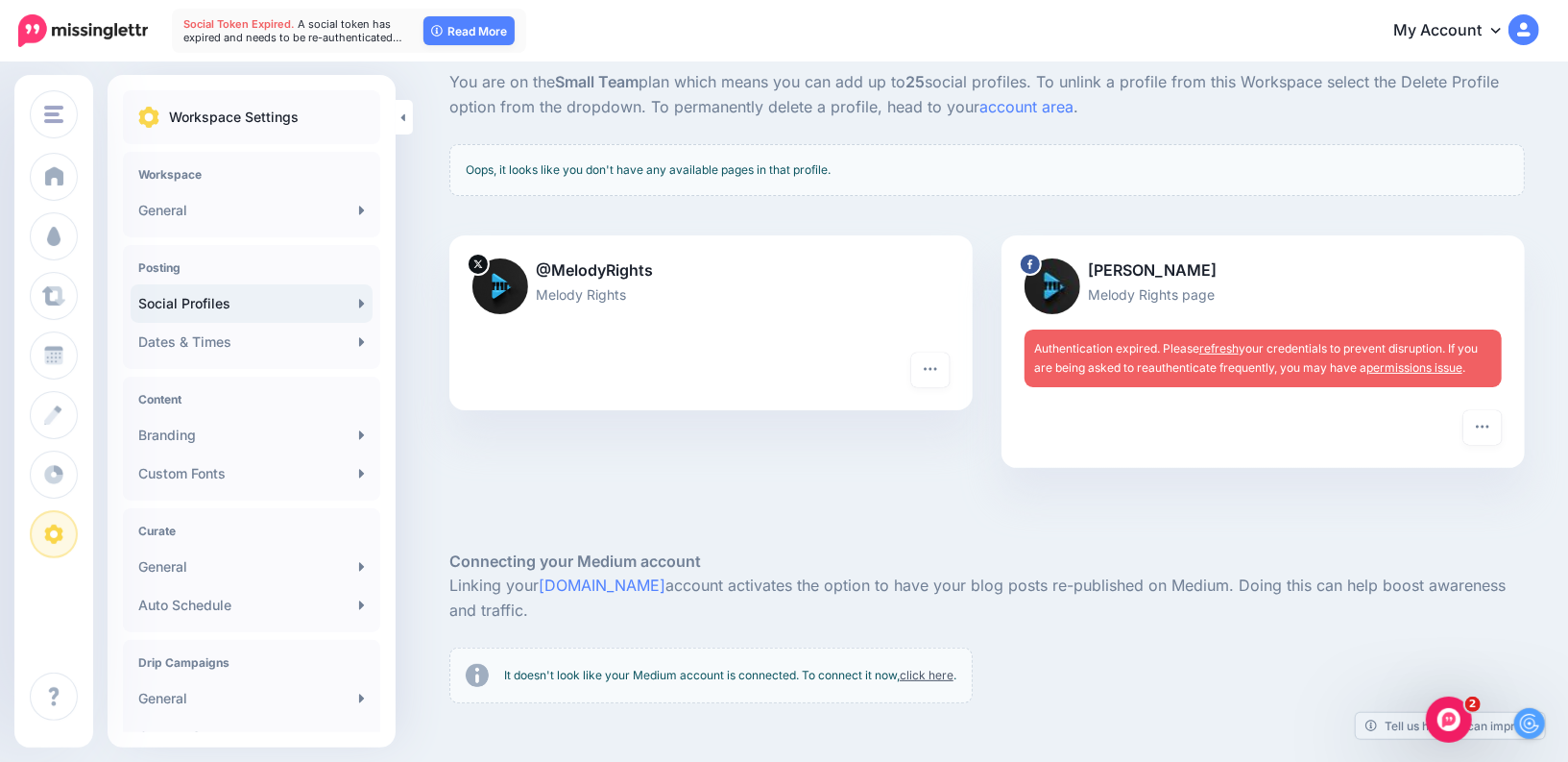
click at [1189, 259] on p "[PERSON_NAME]" at bounding box center [1263, 271] width 477 height 25
click at [1173, 297] on p "Melody Rights page" at bounding box center [1263, 293] width 477 height 22
click at [1225, 292] on p "Melody Rights page" at bounding box center [1263, 293] width 477 height 22
